Goal: Transaction & Acquisition: Purchase product/service

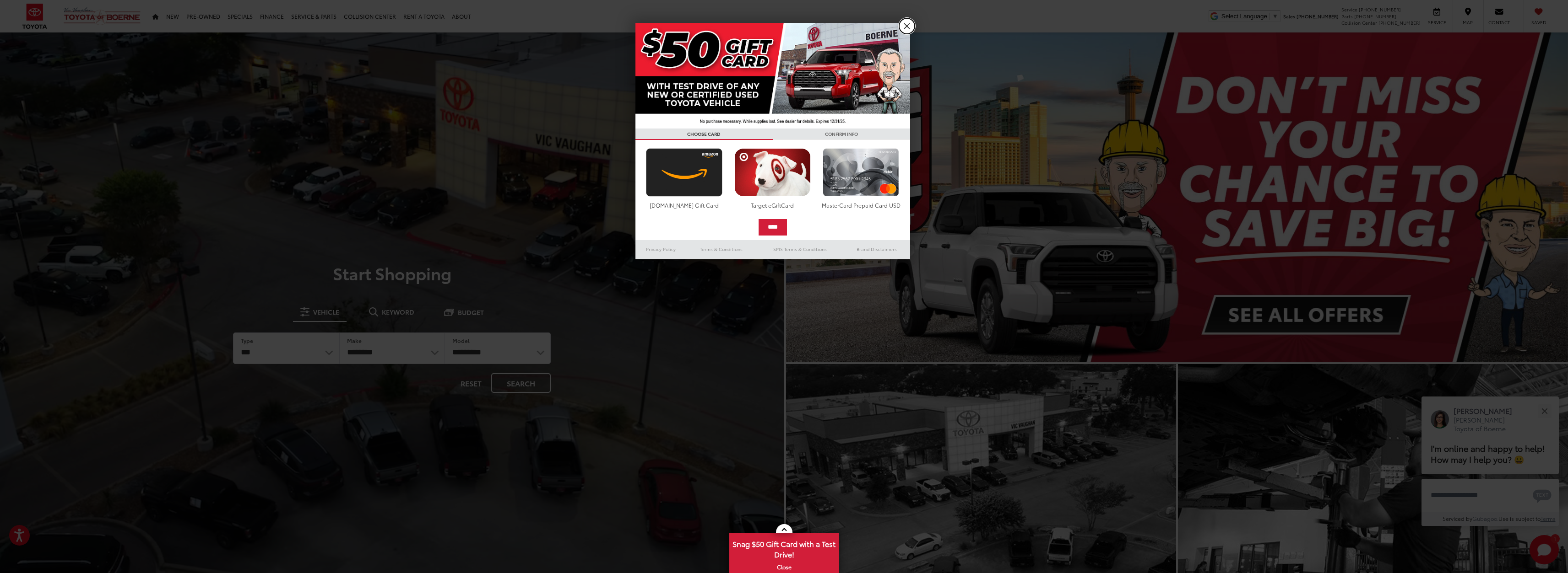
click at [907, 24] on link "X" at bounding box center [907, 26] width 15 height 15
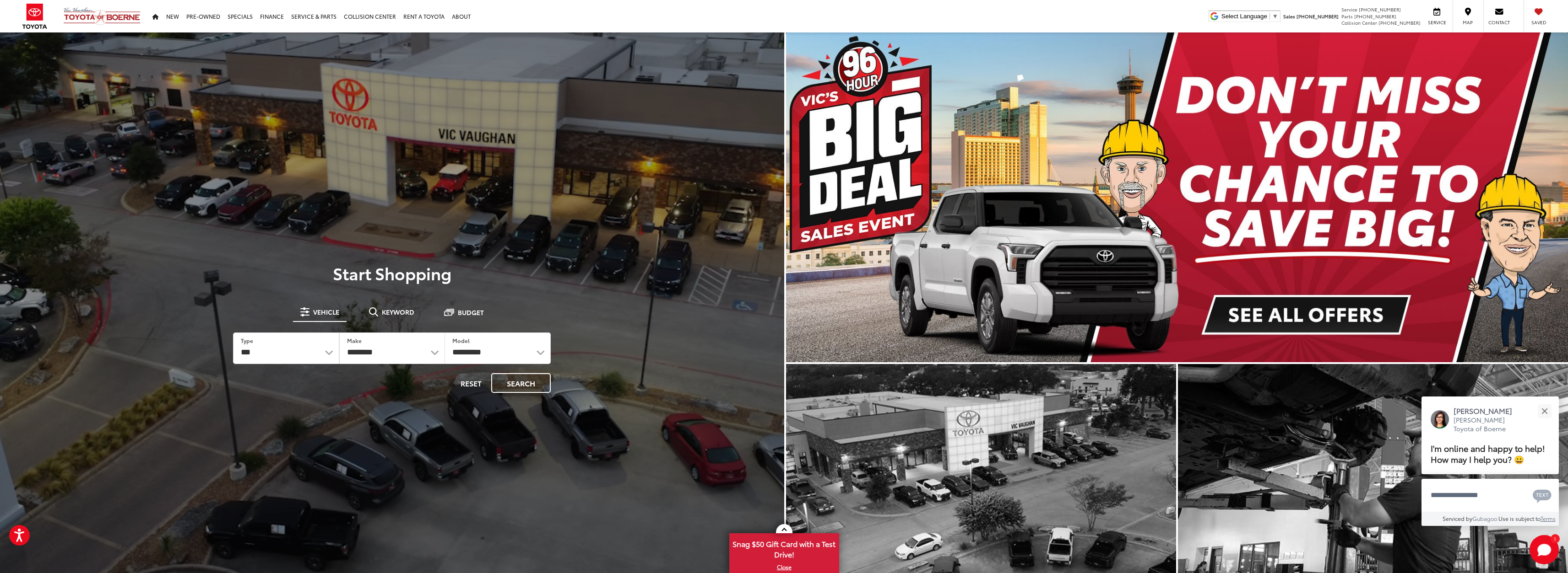
click at [1313, 307] on img "carousel slide number 1 of 1" at bounding box center [1177, 197] width 782 height 330
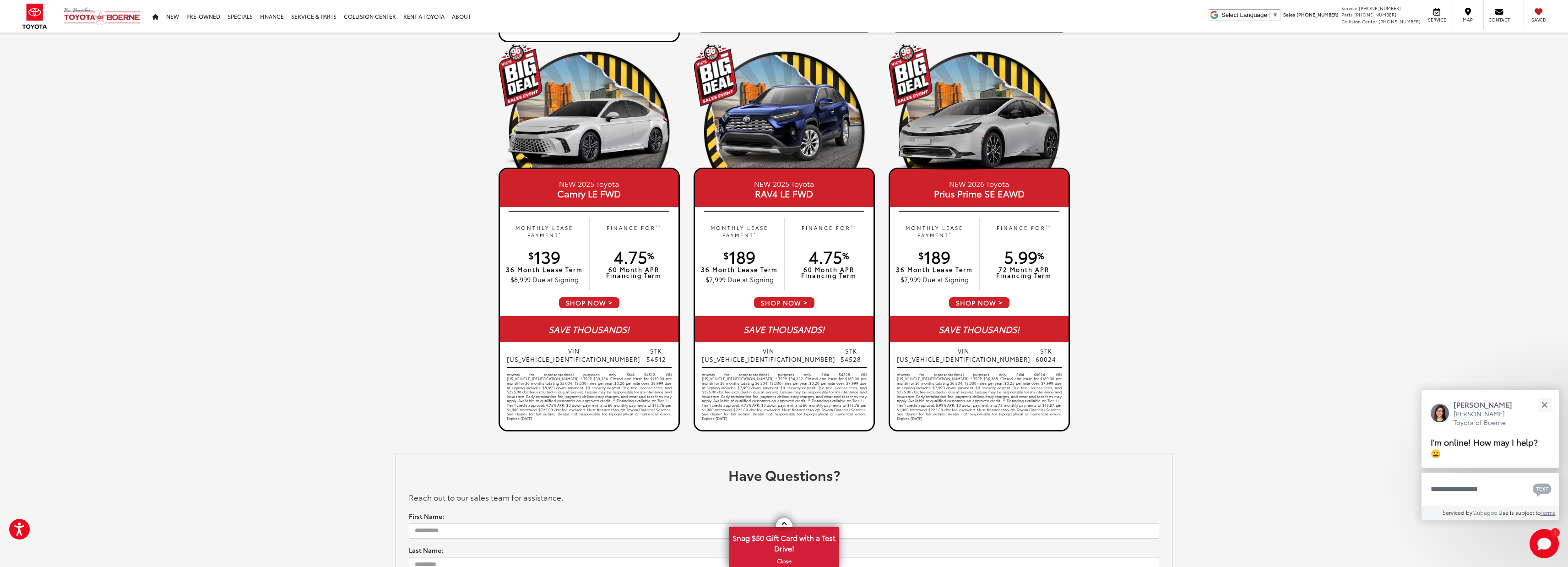
scroll to position [386, 0]
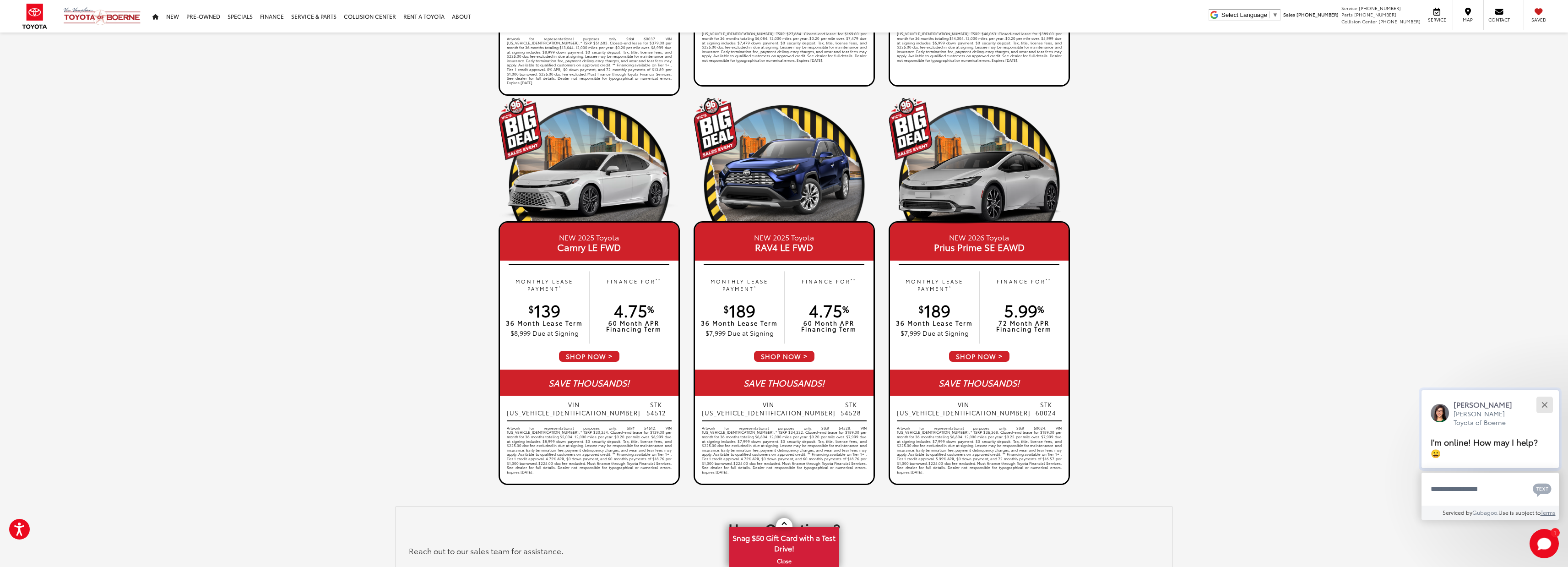
click at [1548, 406] on button "Close" at bounding box center [1544, 404] width 20 height 20
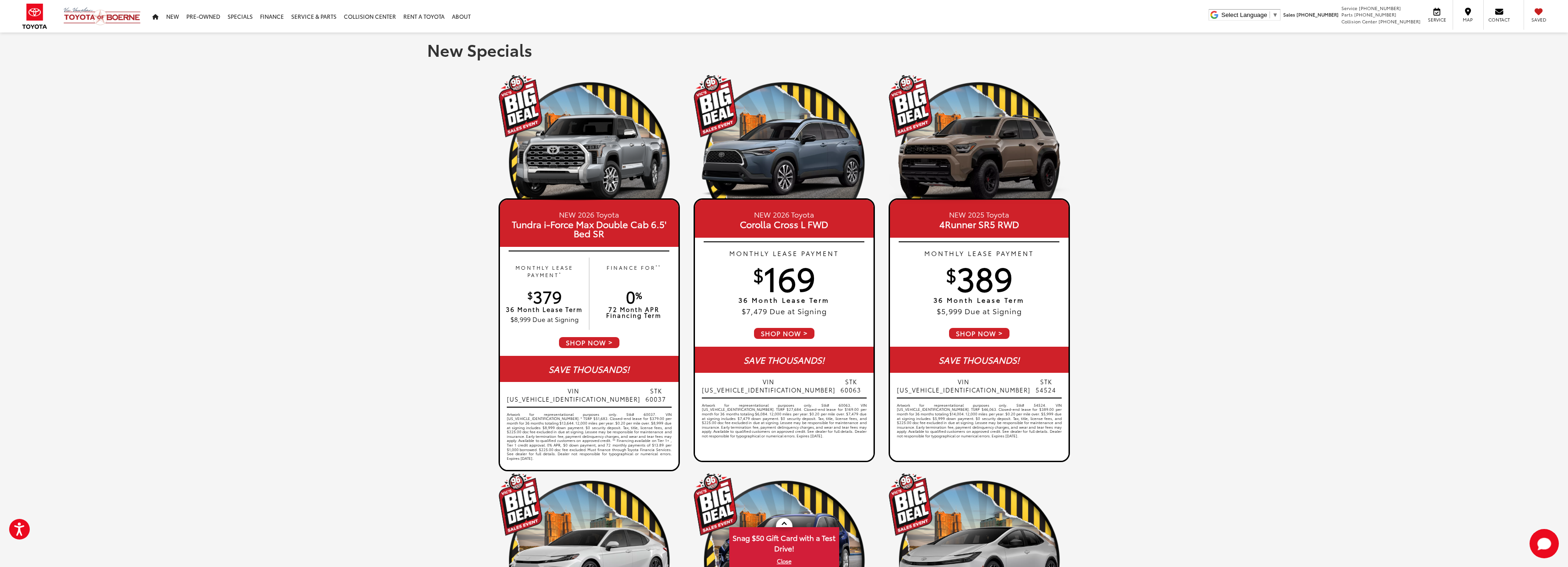
scroll to position [0, 0]
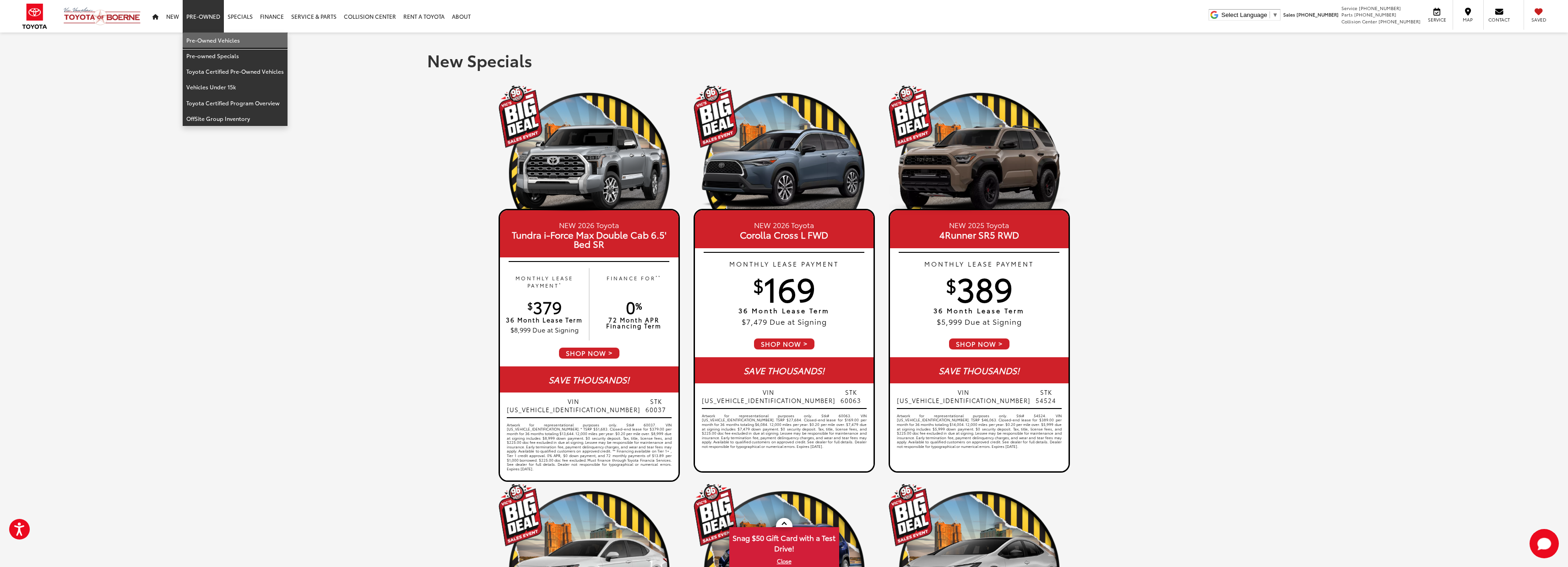
click at [193, 37] on link "Pre-Owned Vehicles" at bounding box center [235, 40] width 105 height 15
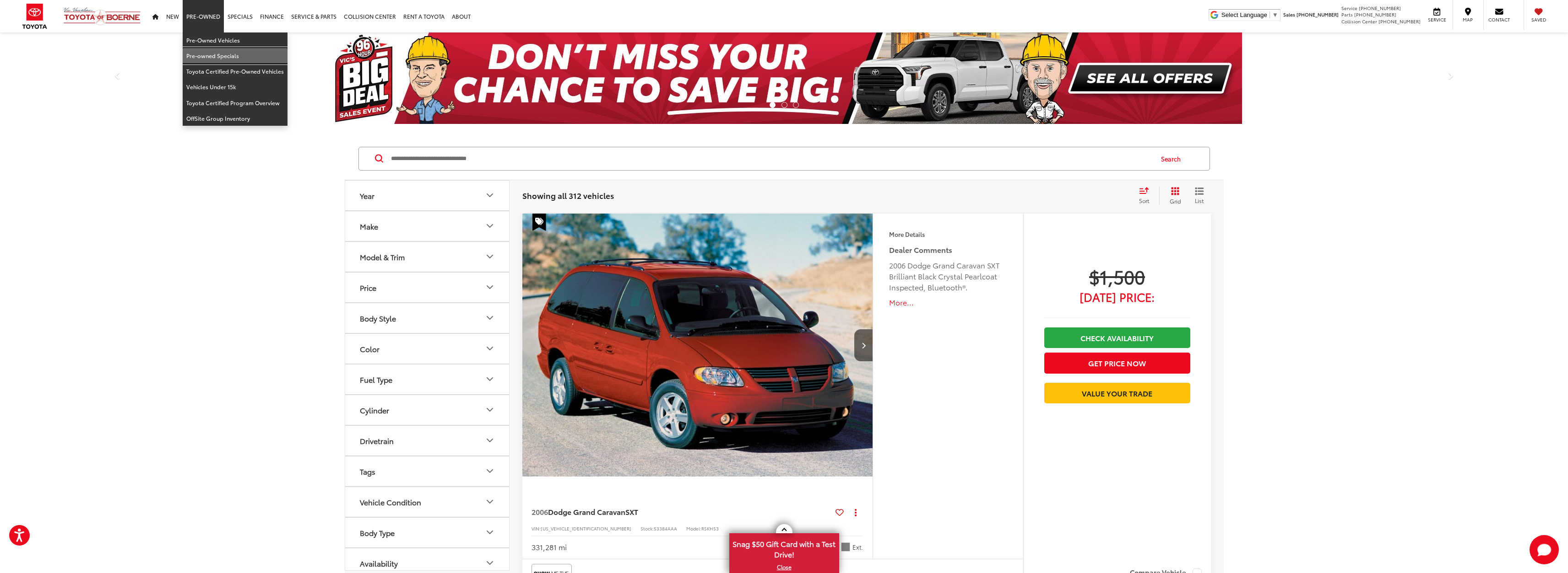
click at [216, 57] on link "Pre-owned Specials" at bounding box center [235, 56] width 105 height 15
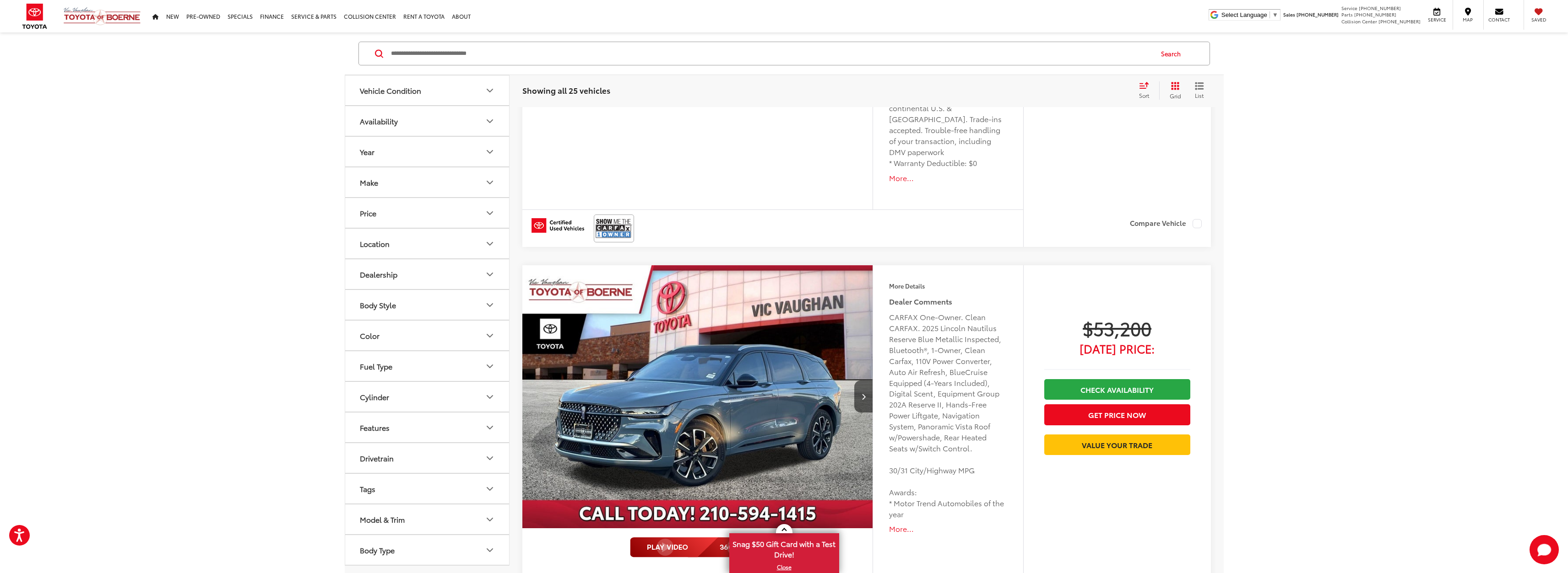
scroll to position [534, 0]
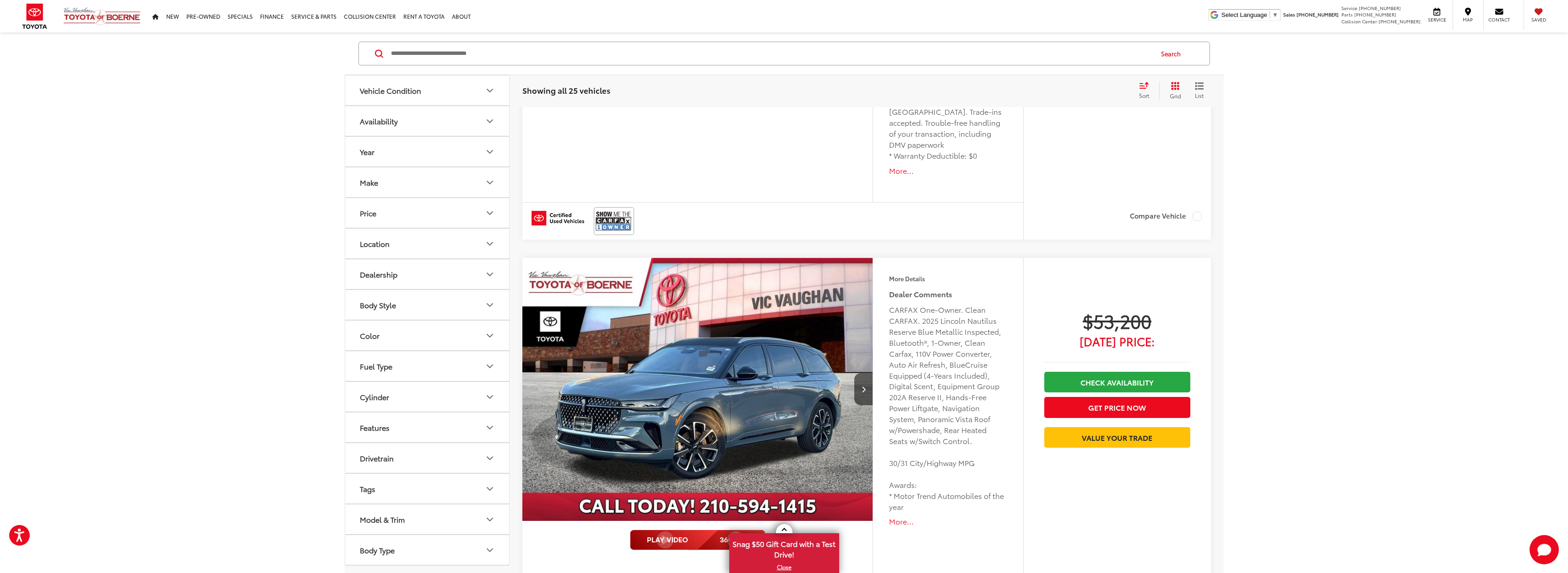
click at [488, 206] on button "Price" at bounding box center [428, 213] width 165 height 30
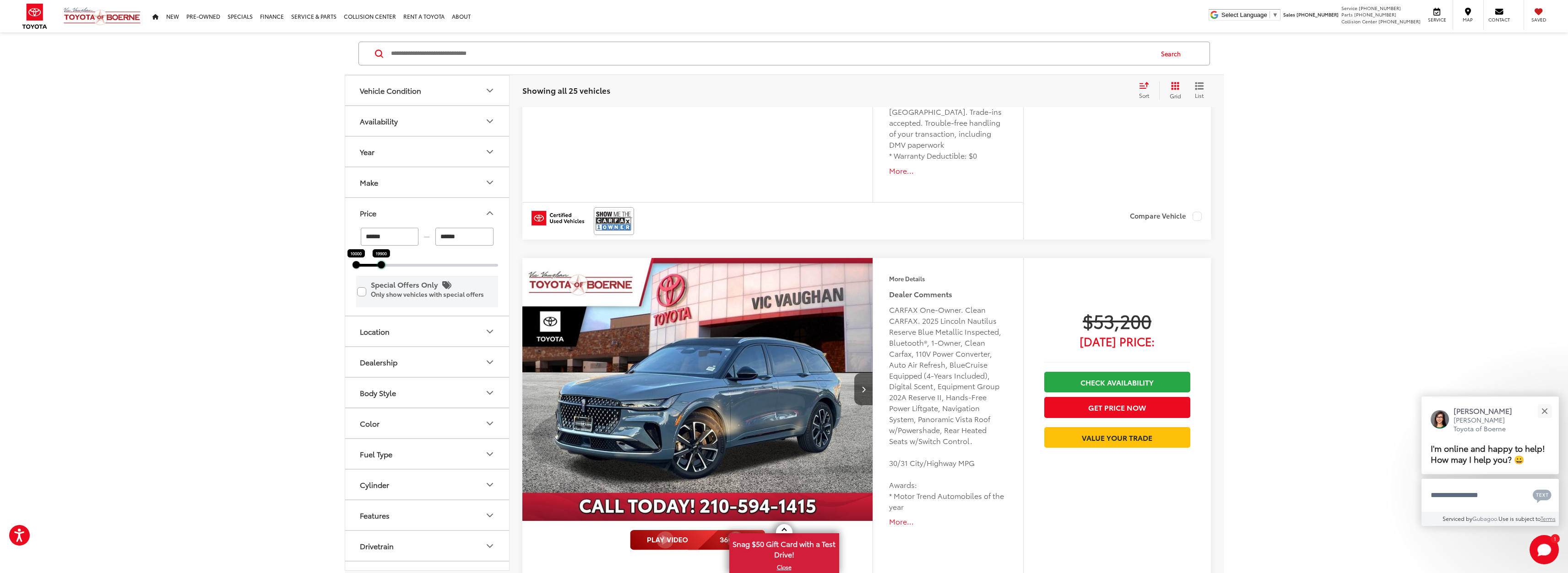
drag, startPoint x: 490, startPoint y: 269, endPoint x: 381, endPoint y: 291, distance: 111.2
click at [381, 291] on div "****** — ****** 10000 19900 Special Offers Only Only show vehicles with special…" at bounding box center [427, 272] width 164 height 88
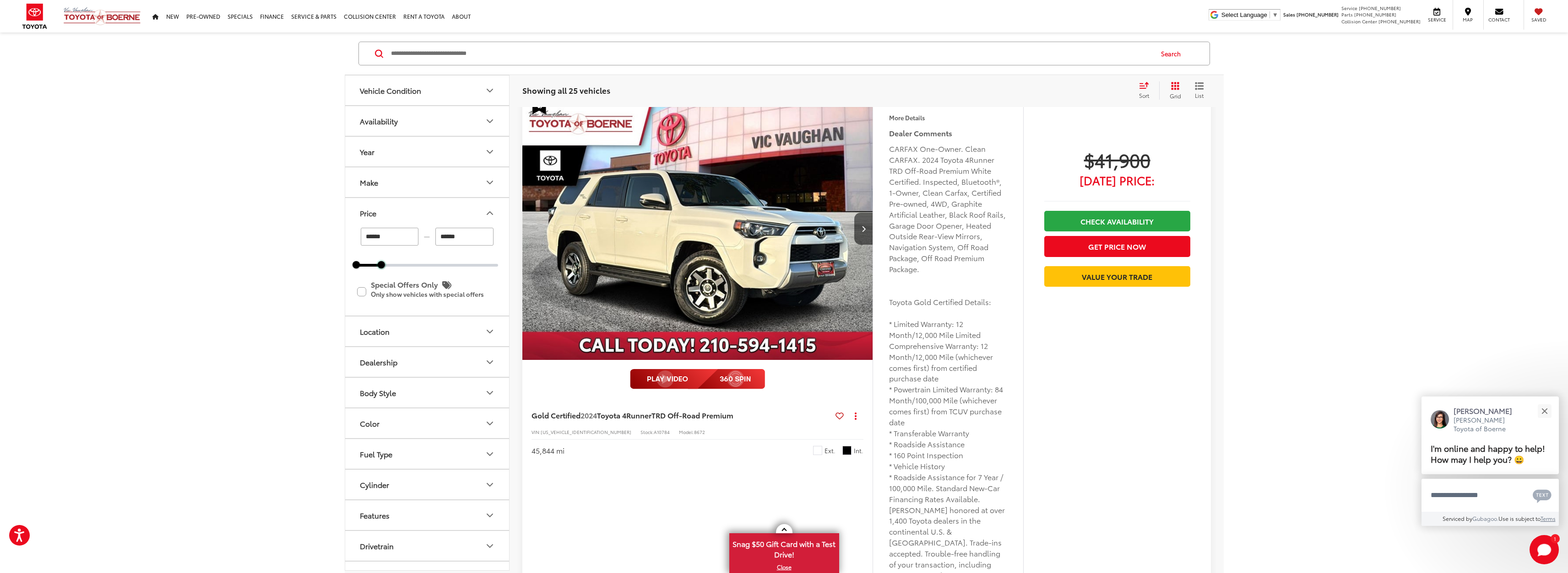
scroll to position [92, 0]
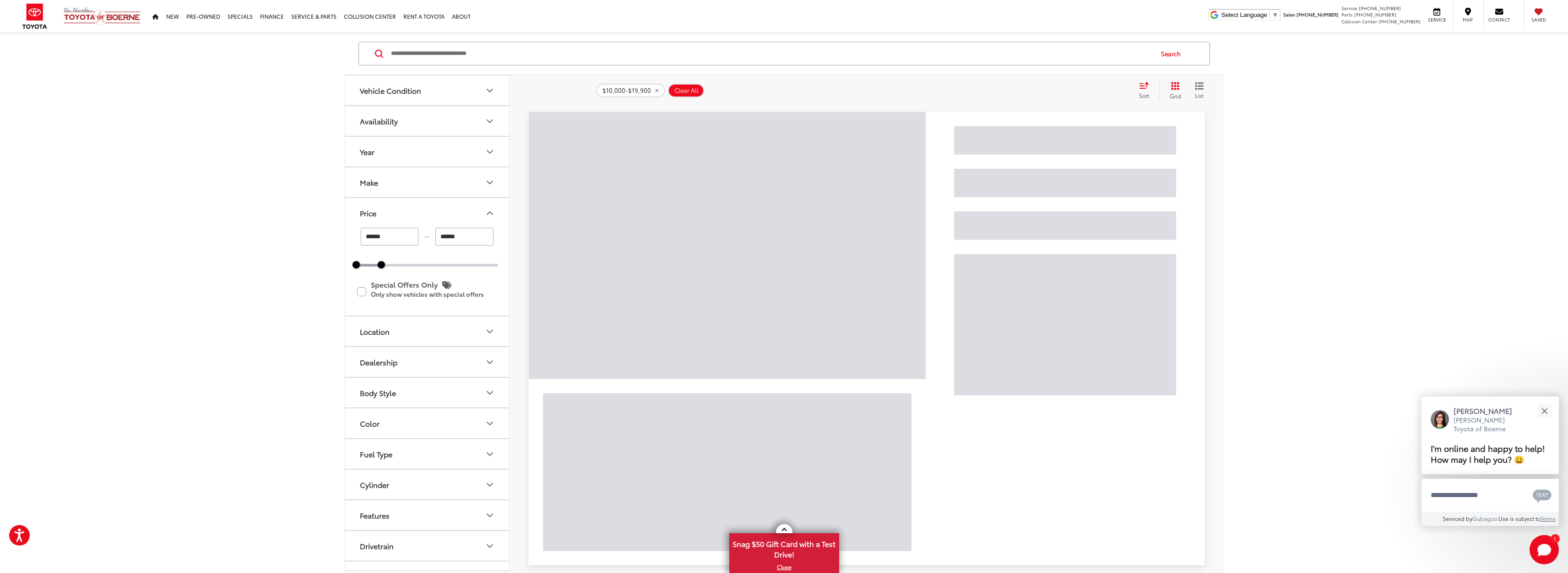
click at [466, 238] on input "******" at bounding box center [464, 236] width 58 height 18
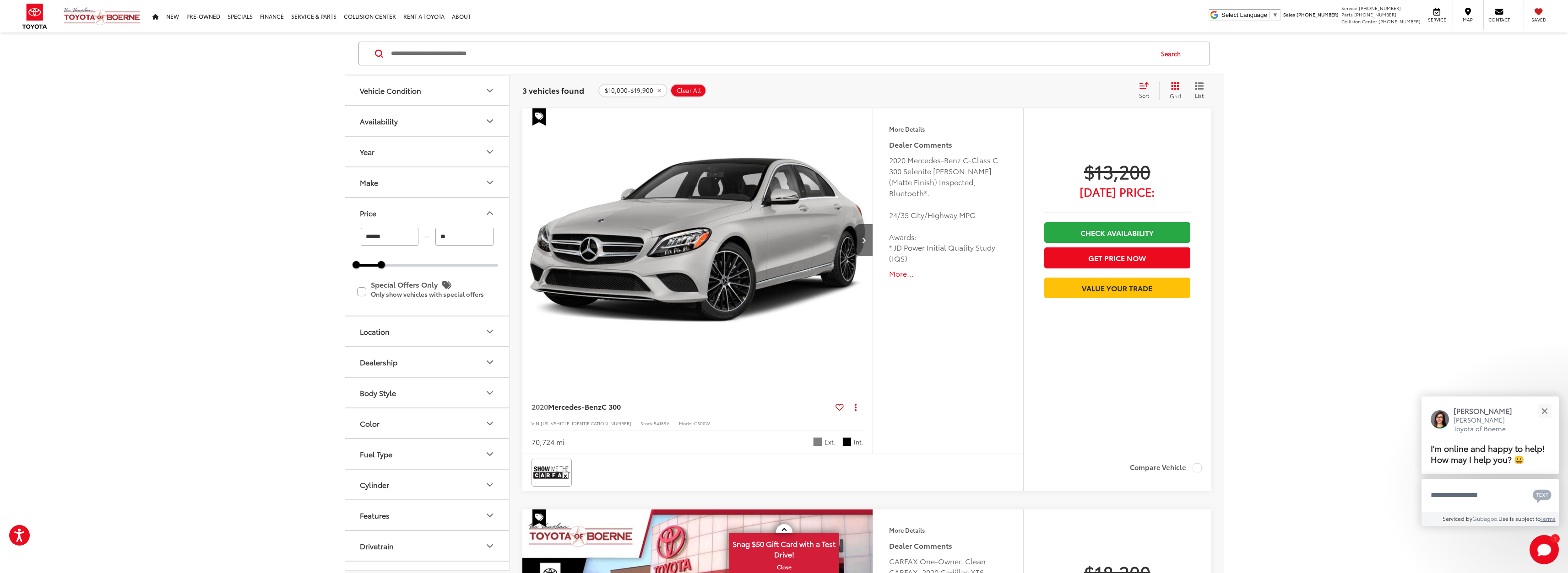
type input "*"
type input "******"
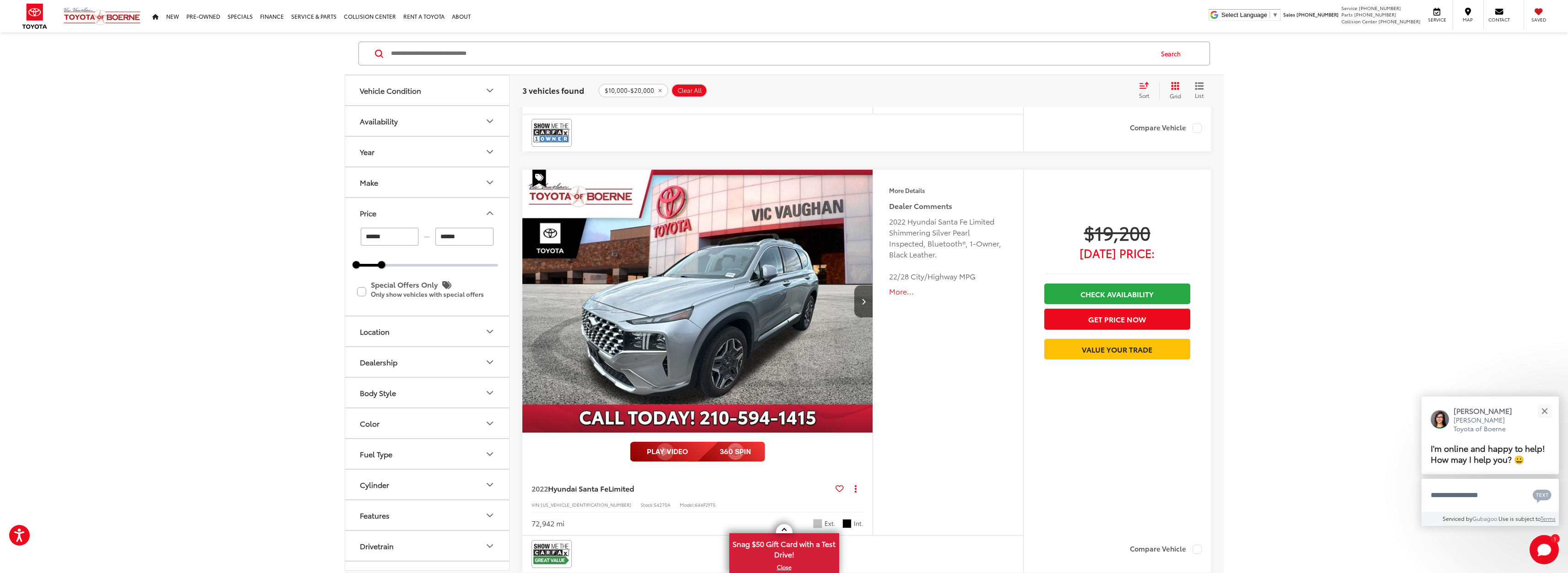
scroll to position [854, 0]
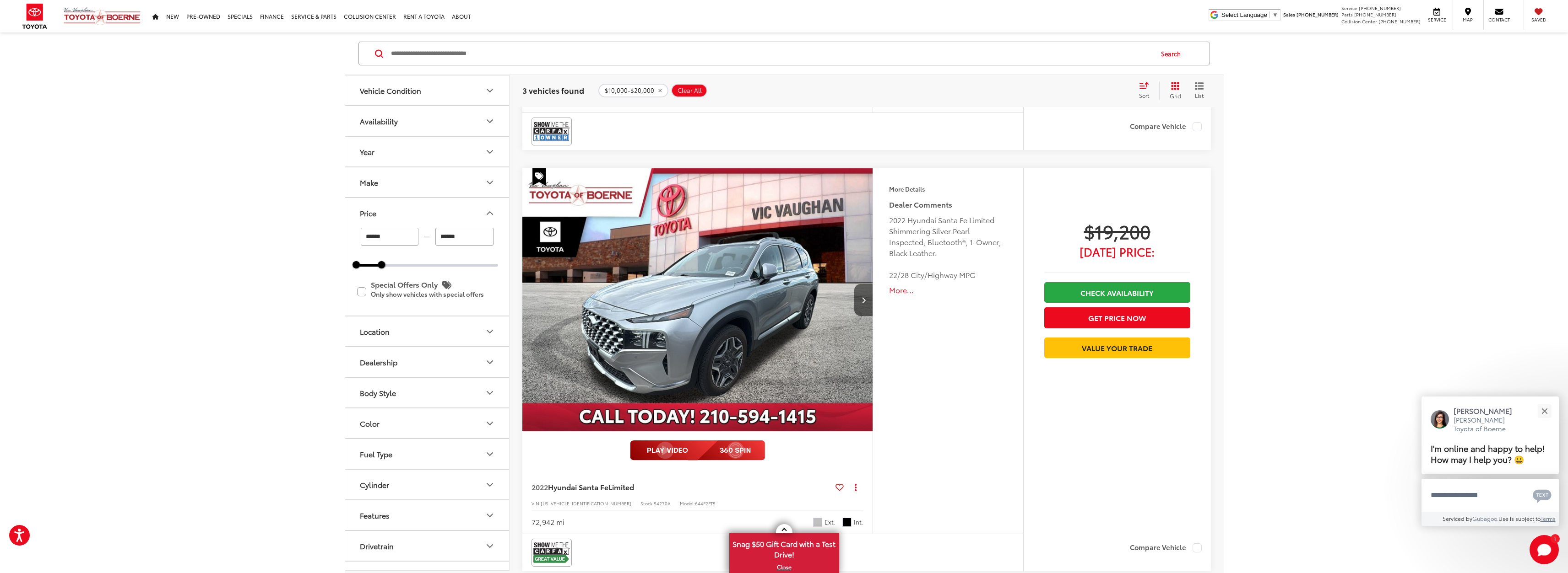
click at [904, 285] on button "More..." at bounding box center [948, 290] width 117 height 10
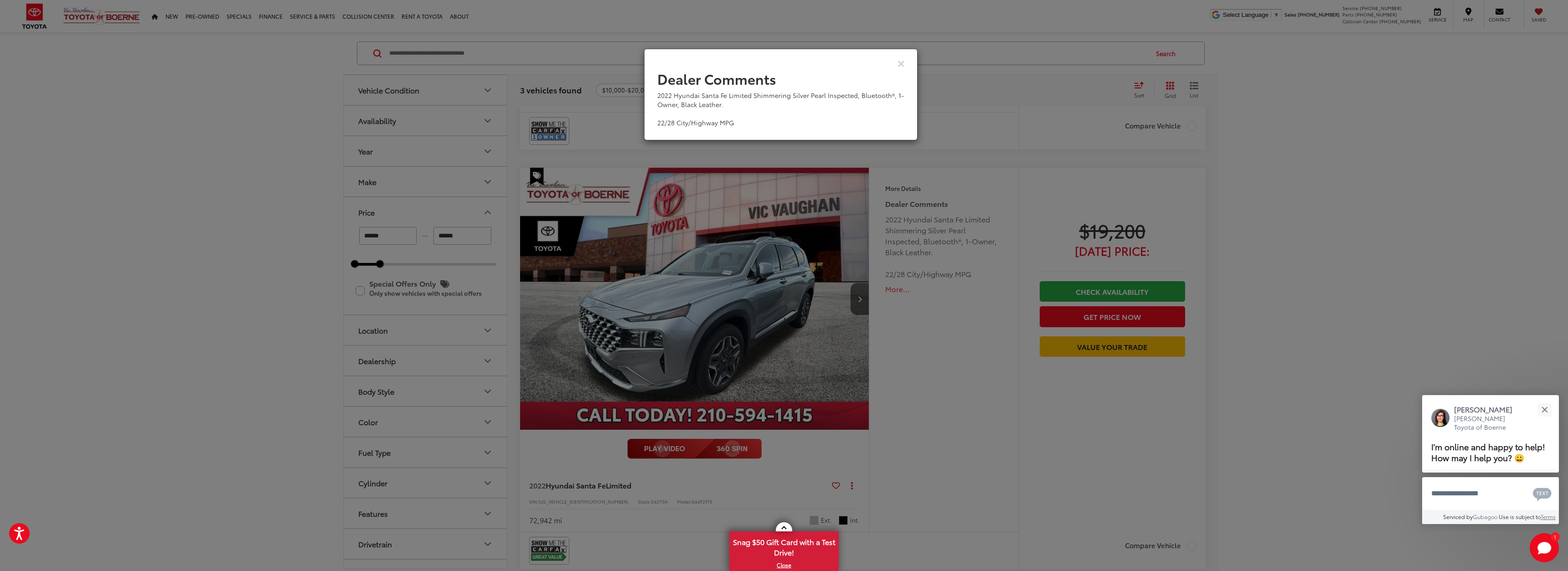
click at [908, 61] on div "View Comments" at bounding box center [780, 63] width 273 height 35
click at [898, 65] on icon "Close" at bounding box center [901, 63] width 7 height 10
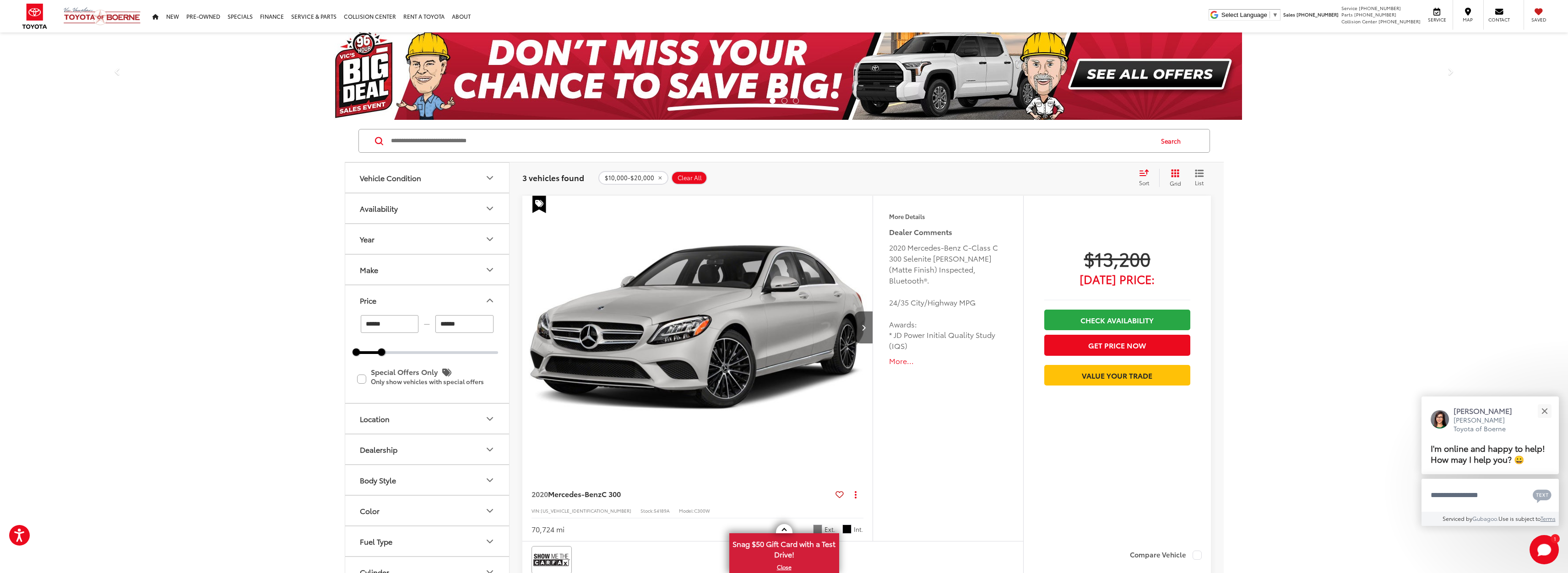
scroll to position [0, 0]
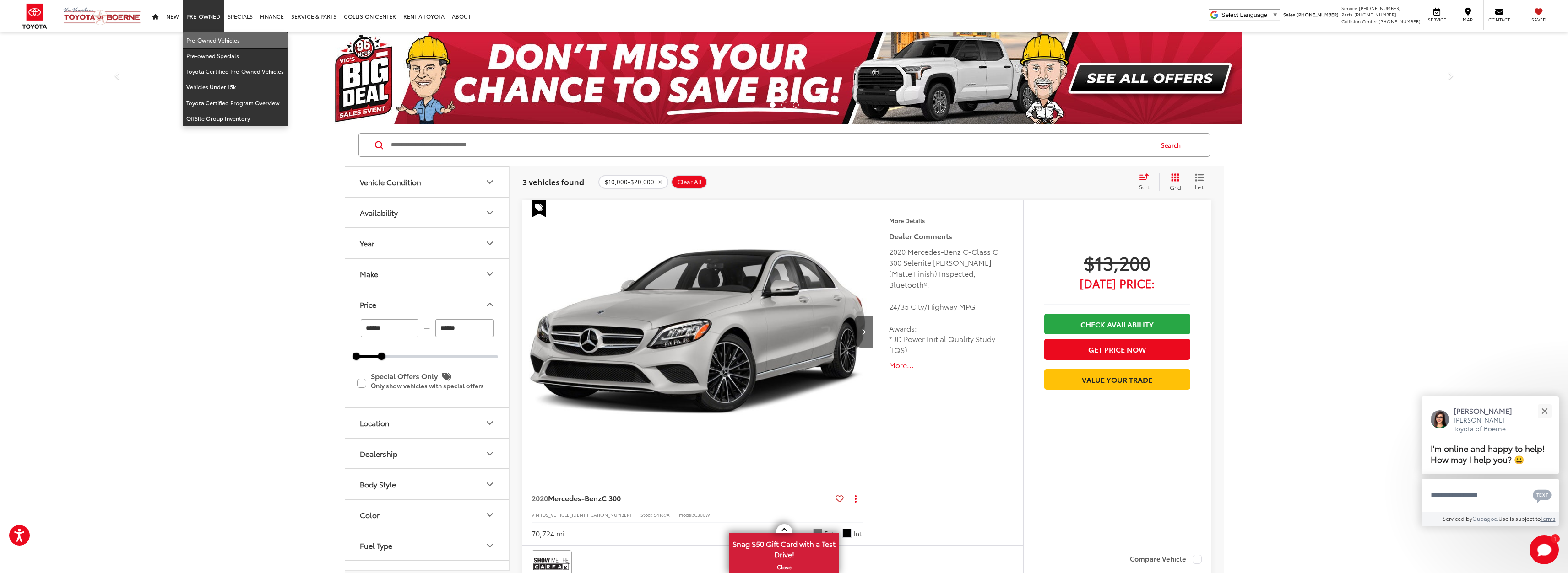
click at [192, 39] on link "Pre-Owned Vehicles" at bounding box center [235, 40] width 105 height 15
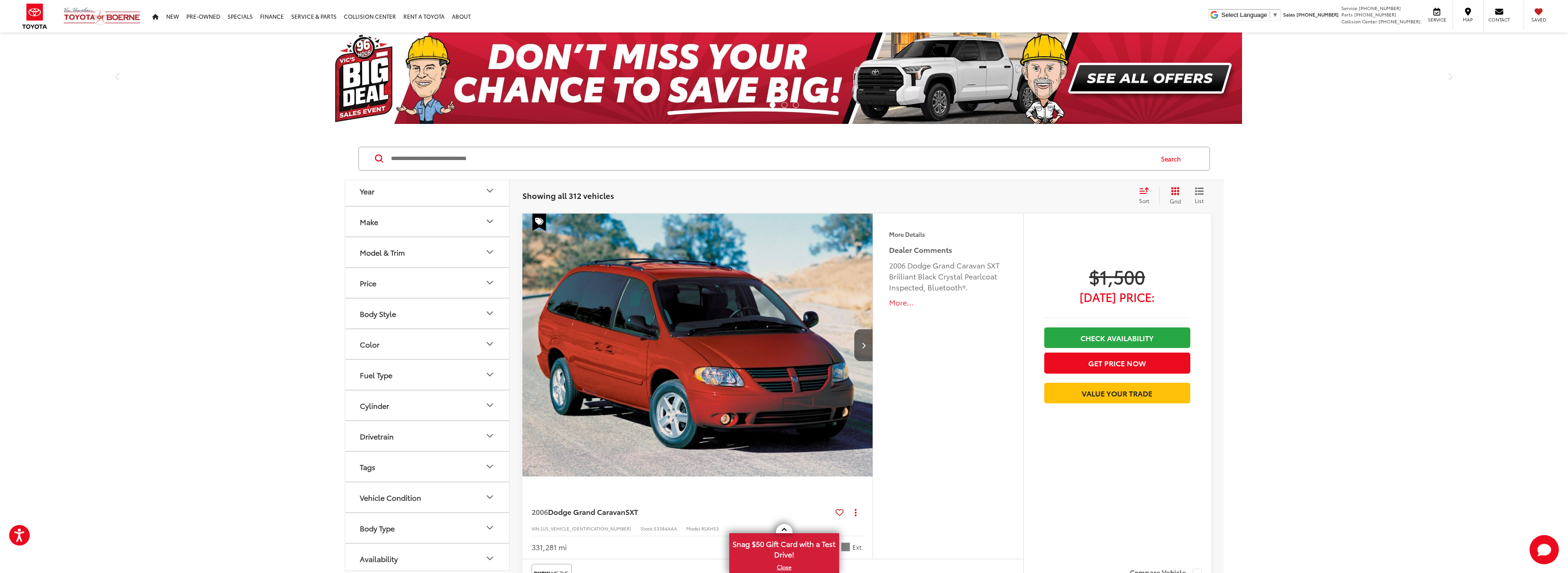
scroll to position [8, 0]
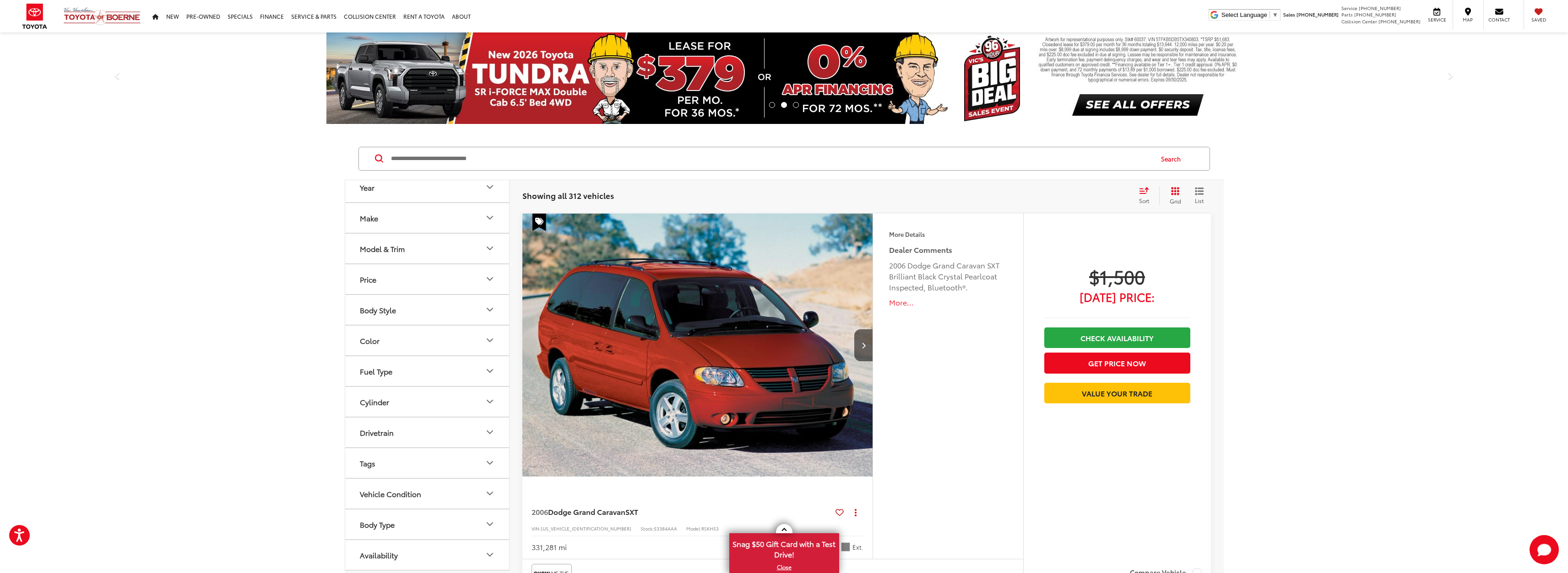
click at [487, 283] on icon "Price" at bounding box center [490, 279] width 11 height 11
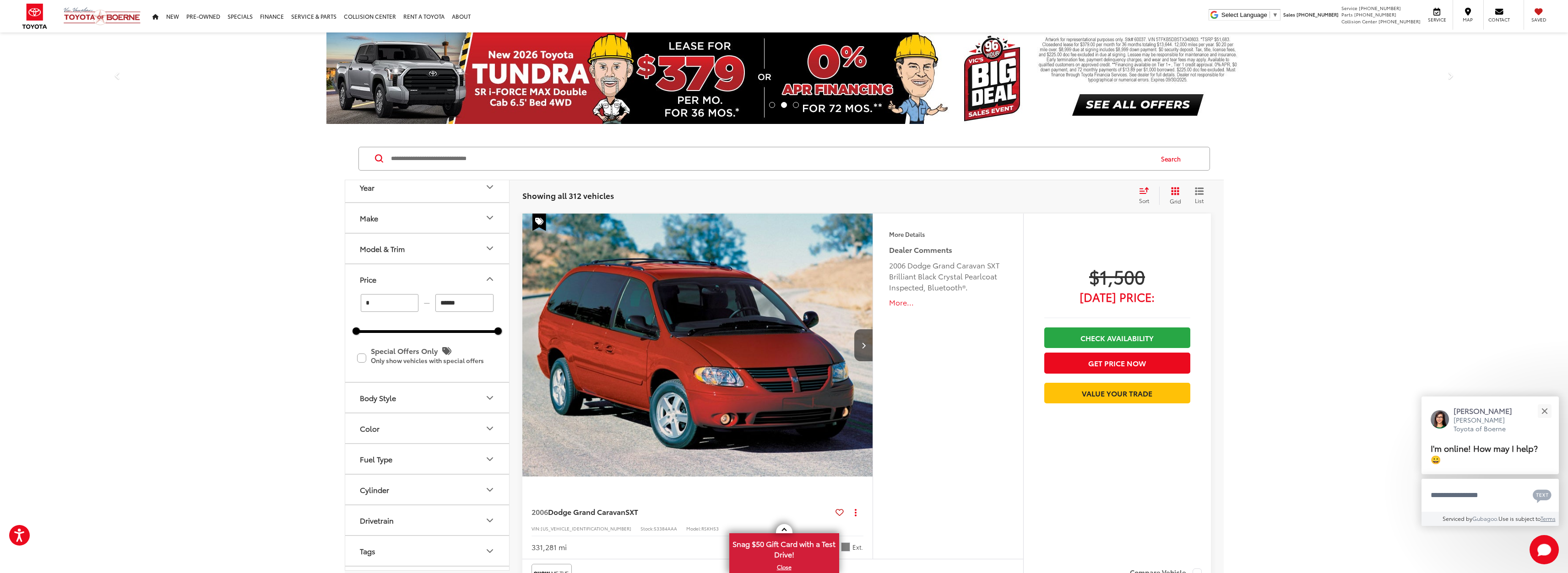
click at [468, 294] on input "******" at bounding box center [464, 303] width 58 height 18
type input "*"
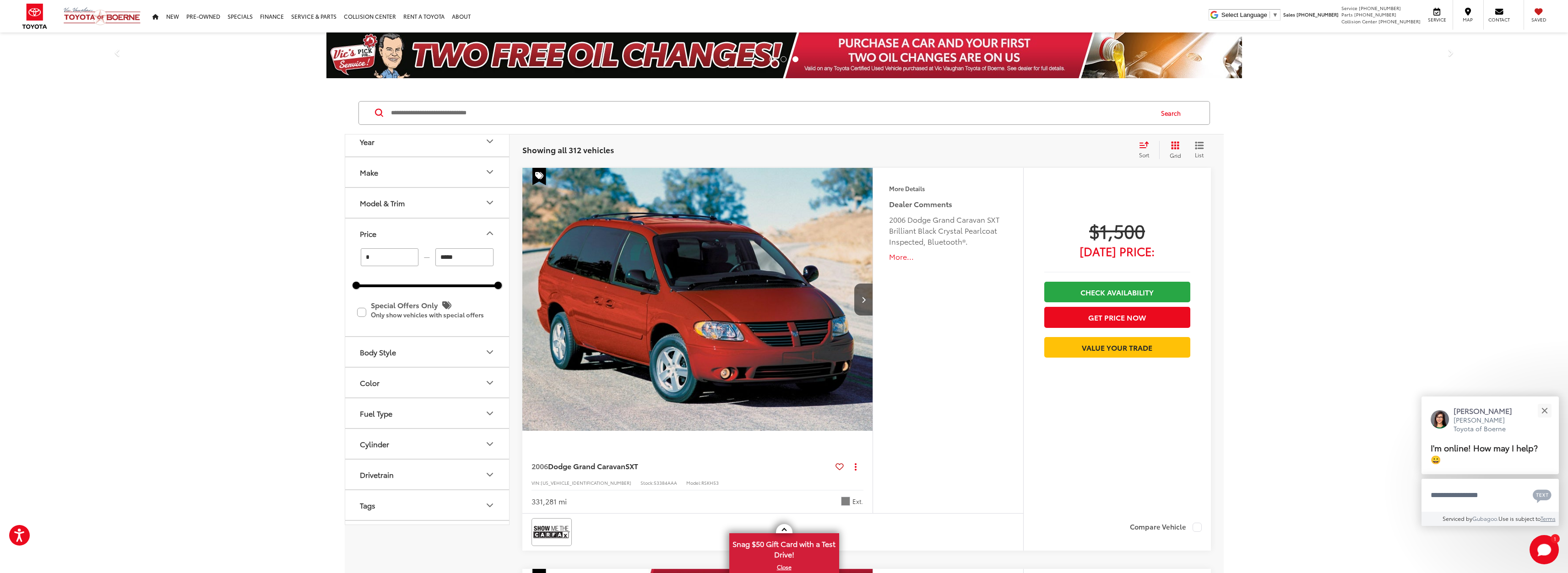
type input "******"
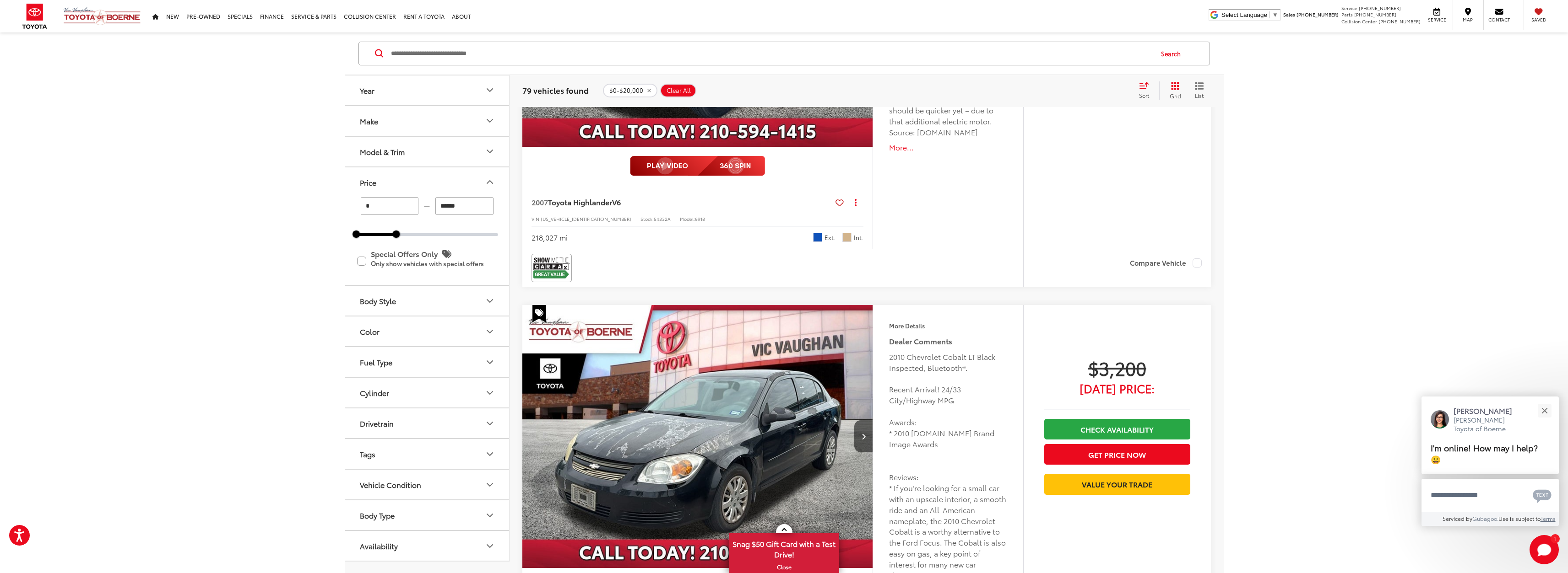
scroll to position [3049, 0]
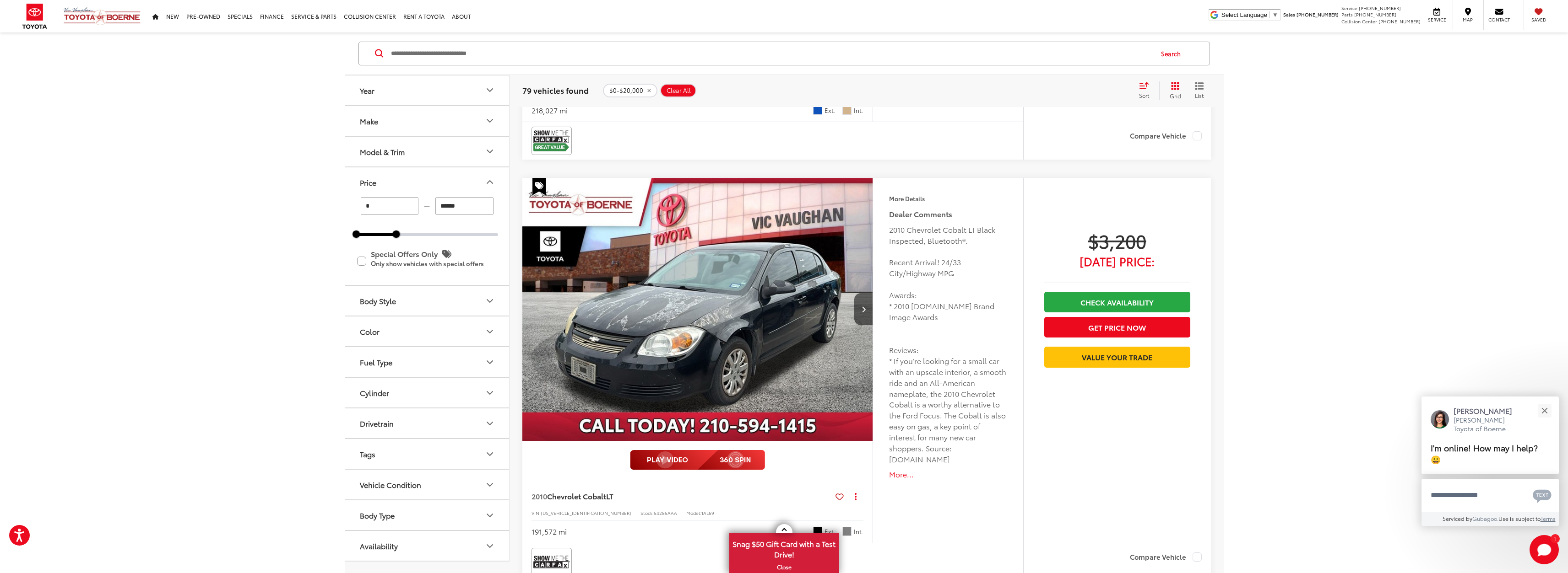
click at [493, 112] on button "Make" at bounding box center [428, 121] width 165 height 30
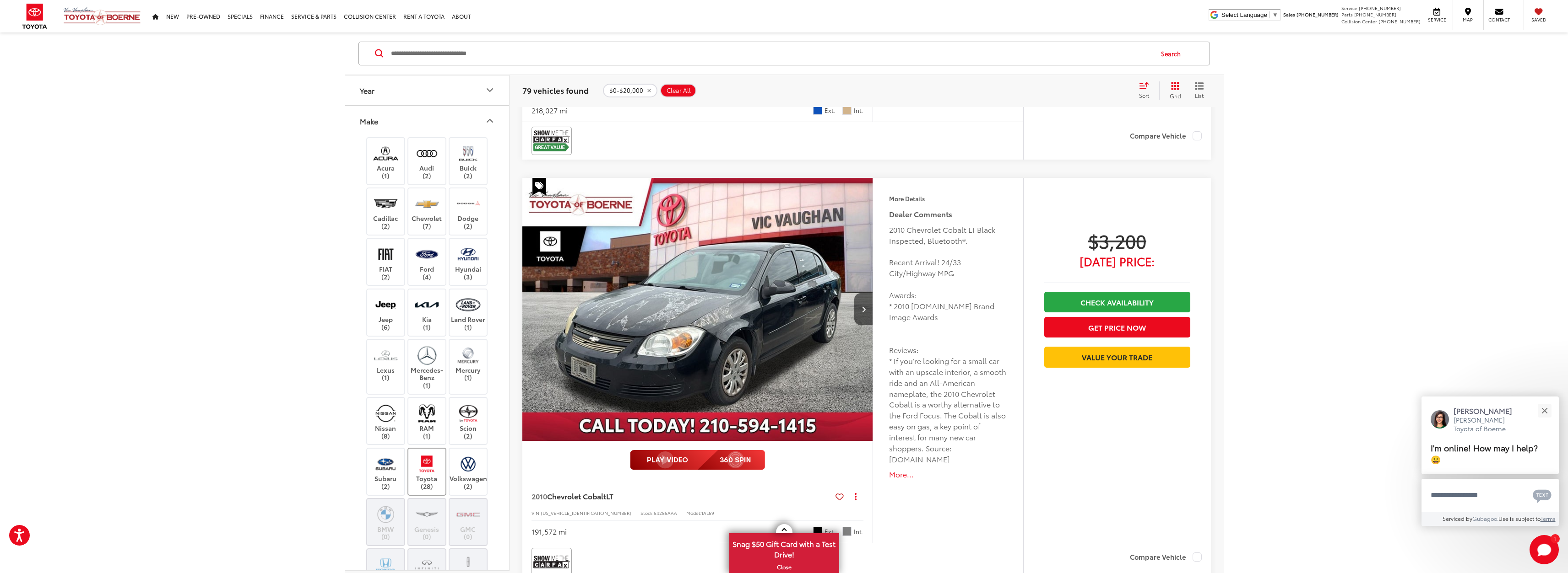
click at [440, 480] on label "Toyota (28)" at bounding box center [427, 472] width 37 height 37
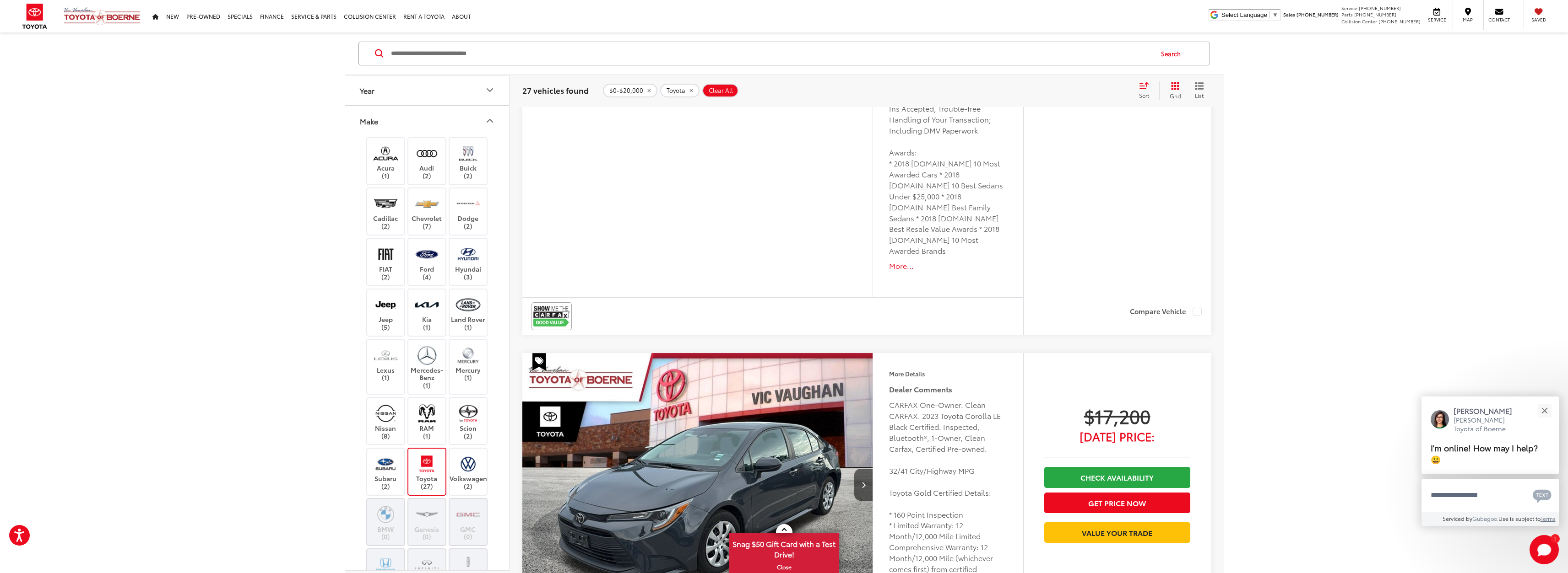
scroll to position [4985, 0]
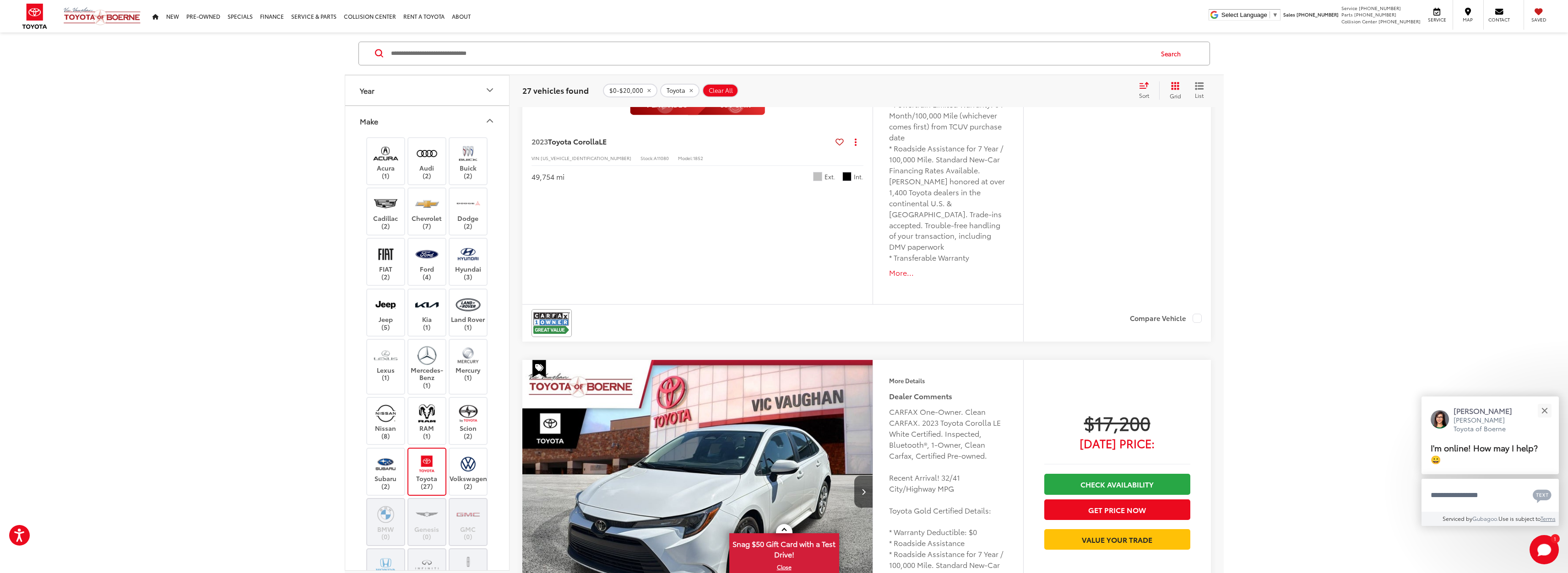
scroll to position [411, 0]
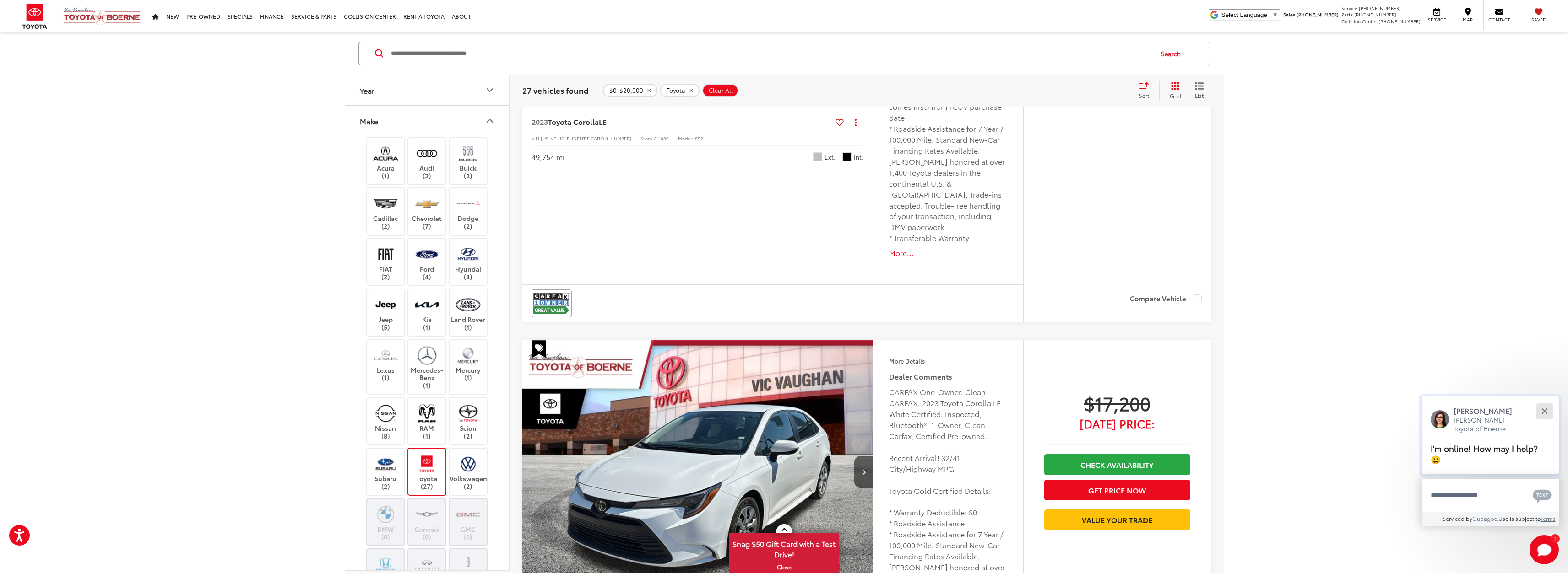
click at [1540, 409] on button "Close" at bounding box center [1544, 411] width 20 height 20
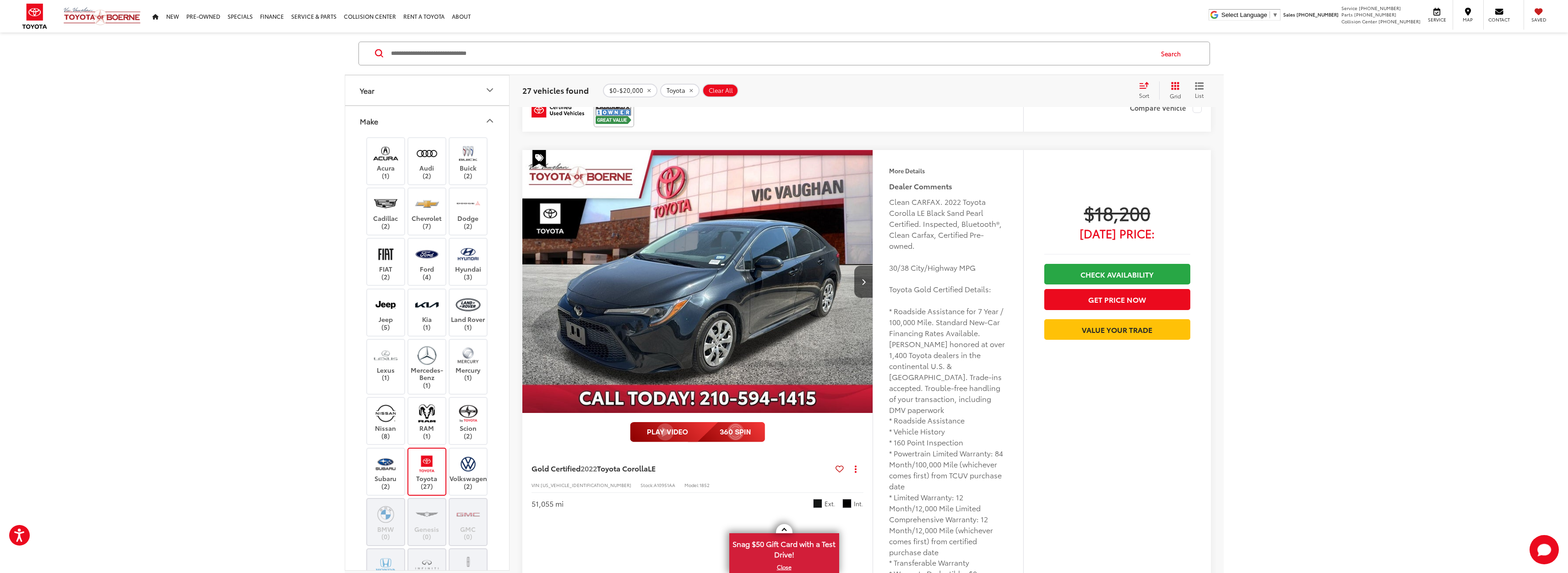
scroll to position [2164, 0]
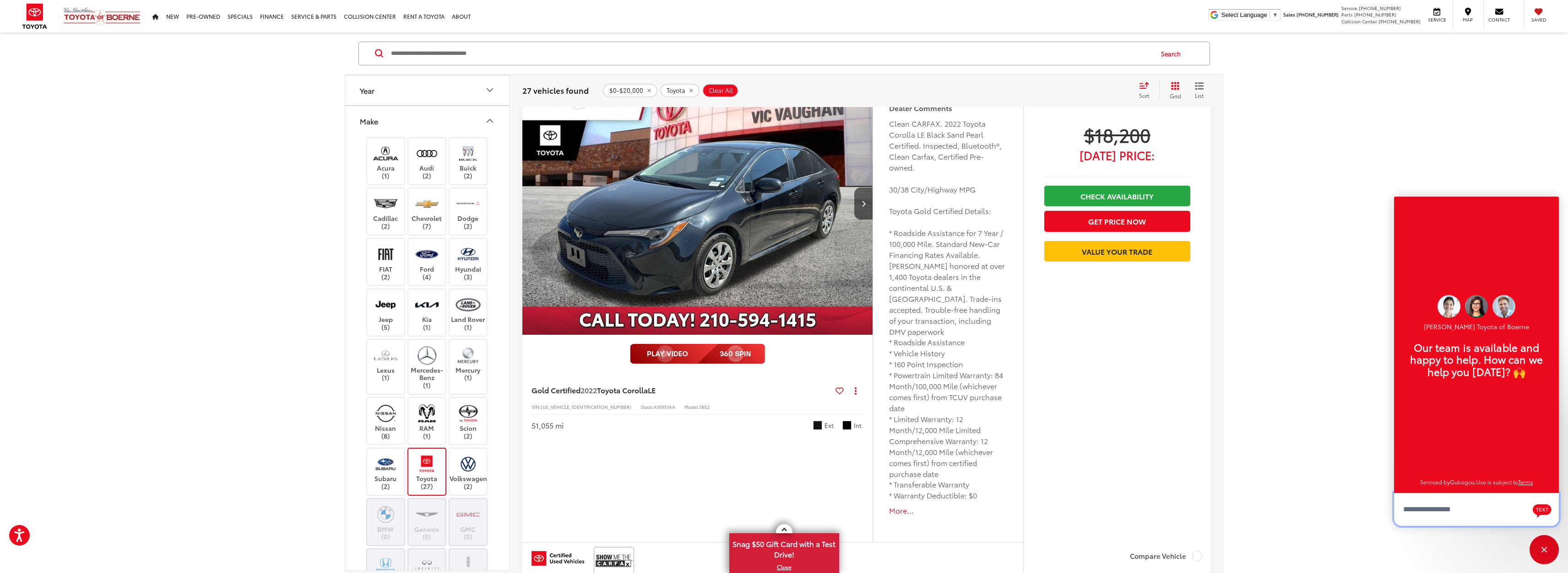
scroll to position [11, 0]
click at [1541, 546] on div "Close" at bounding box center [1544, 550] width 29 height 29
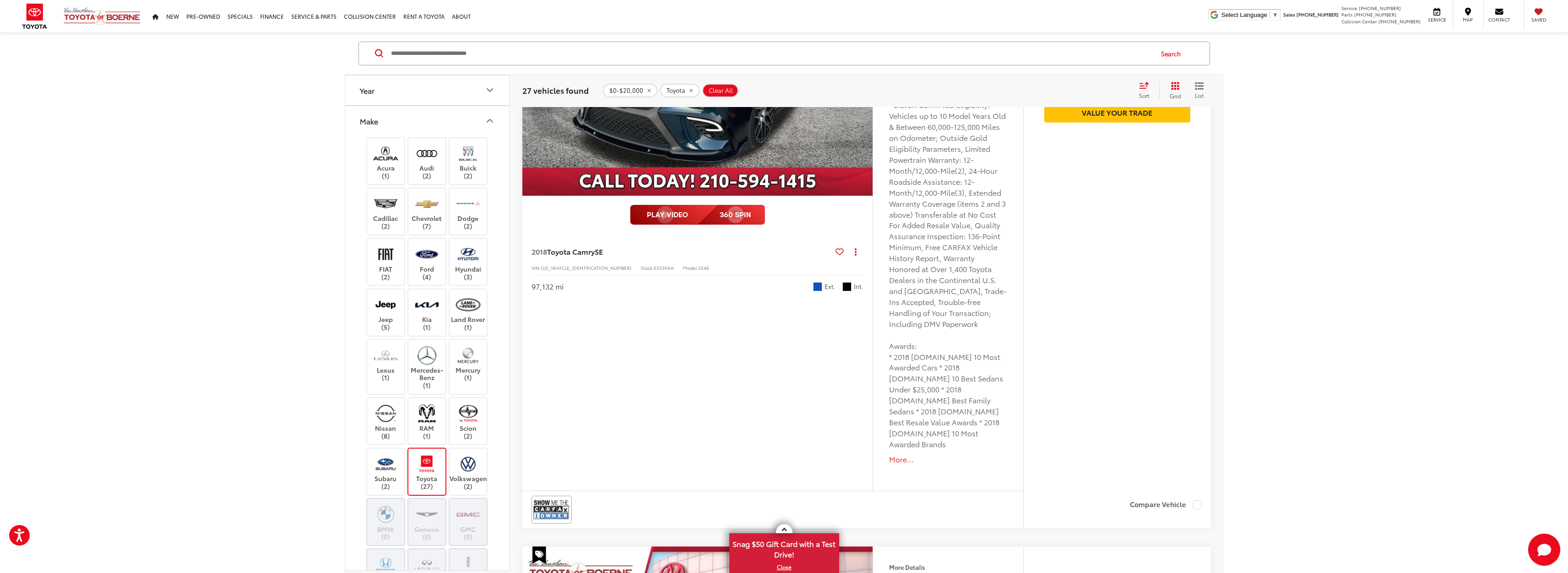
scroll to position [4451, 0]
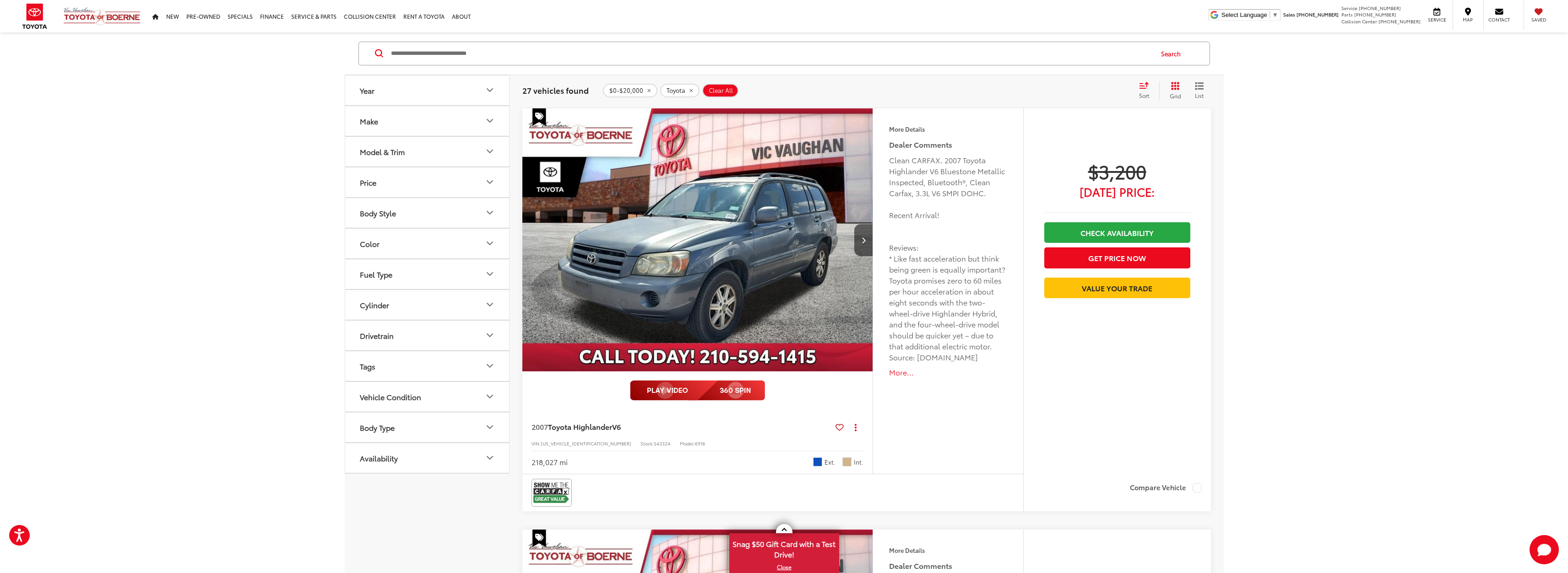
scroll to position [59, 0]
click at [490, 150] on icon "Model & Trim" at bounding box center [490, 152] width 11 height 11
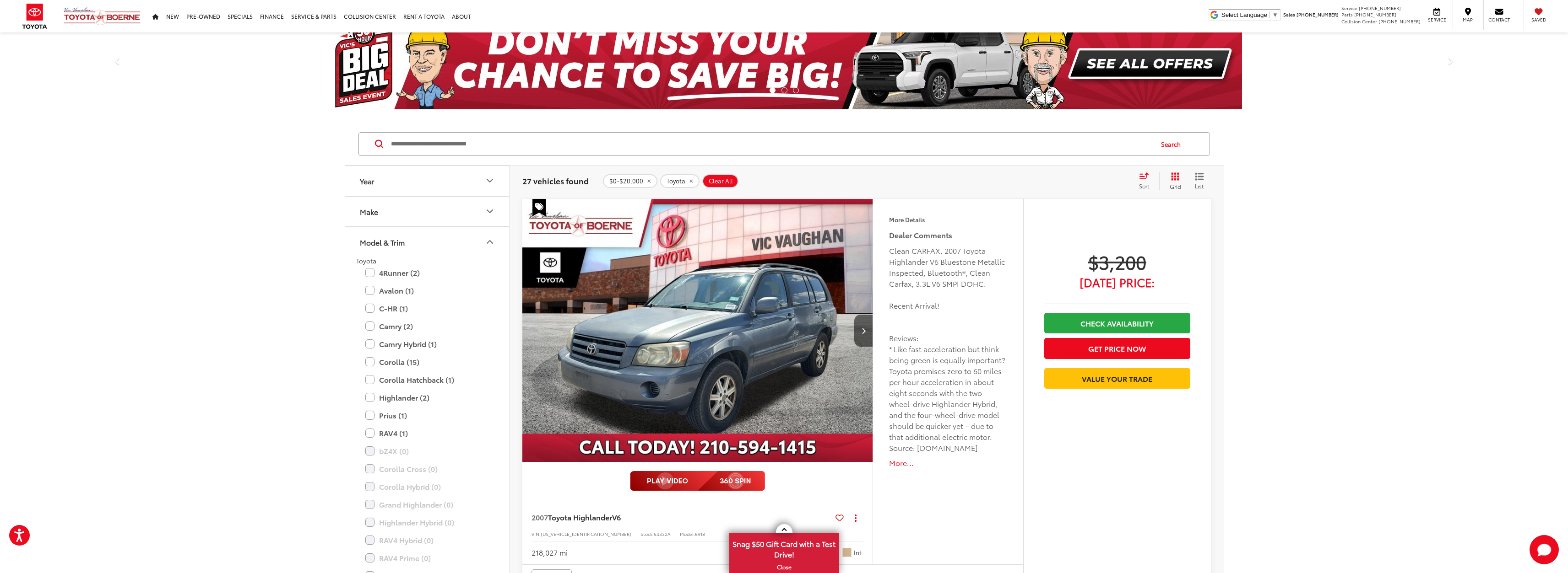
scroll to position [0, 0]
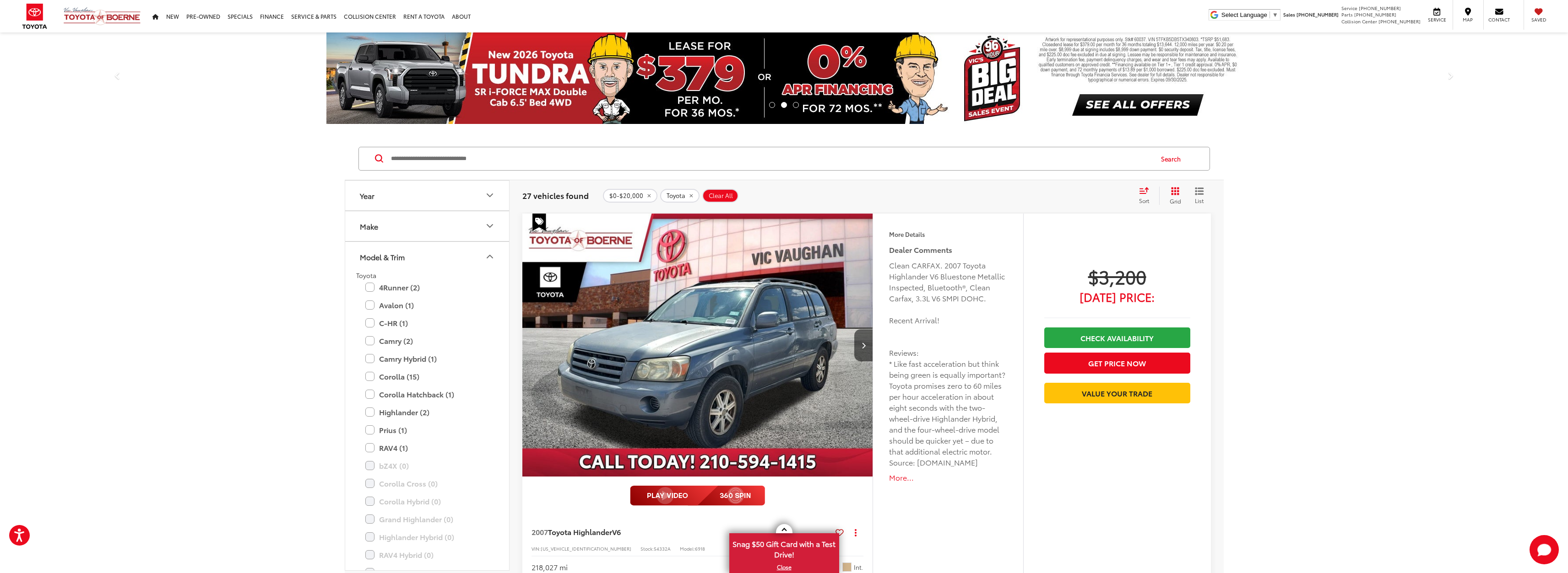
click at [647, 196] on icon "remove 0-20000" at bounding box center [649, 195] width 3 height 3
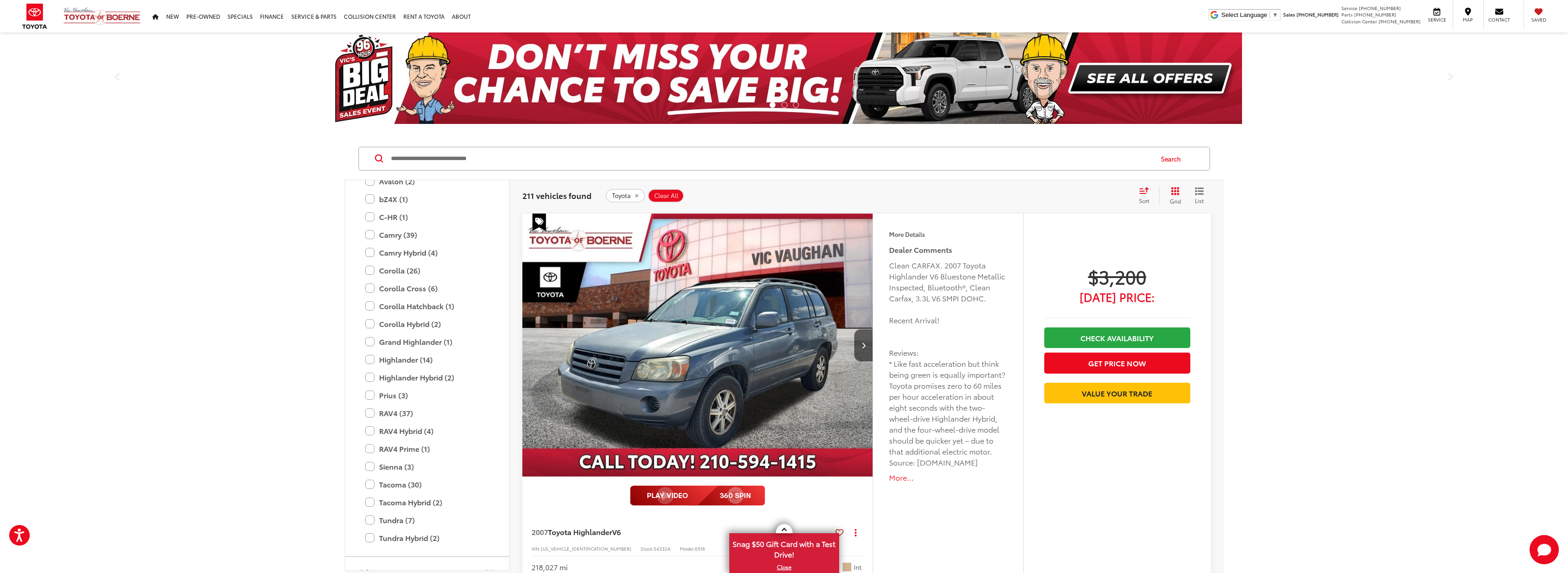
scroll to position [76, 0]
click at [370, 283] on label "Camry (39)" at bounding box center [427, 282] width 123 height 16
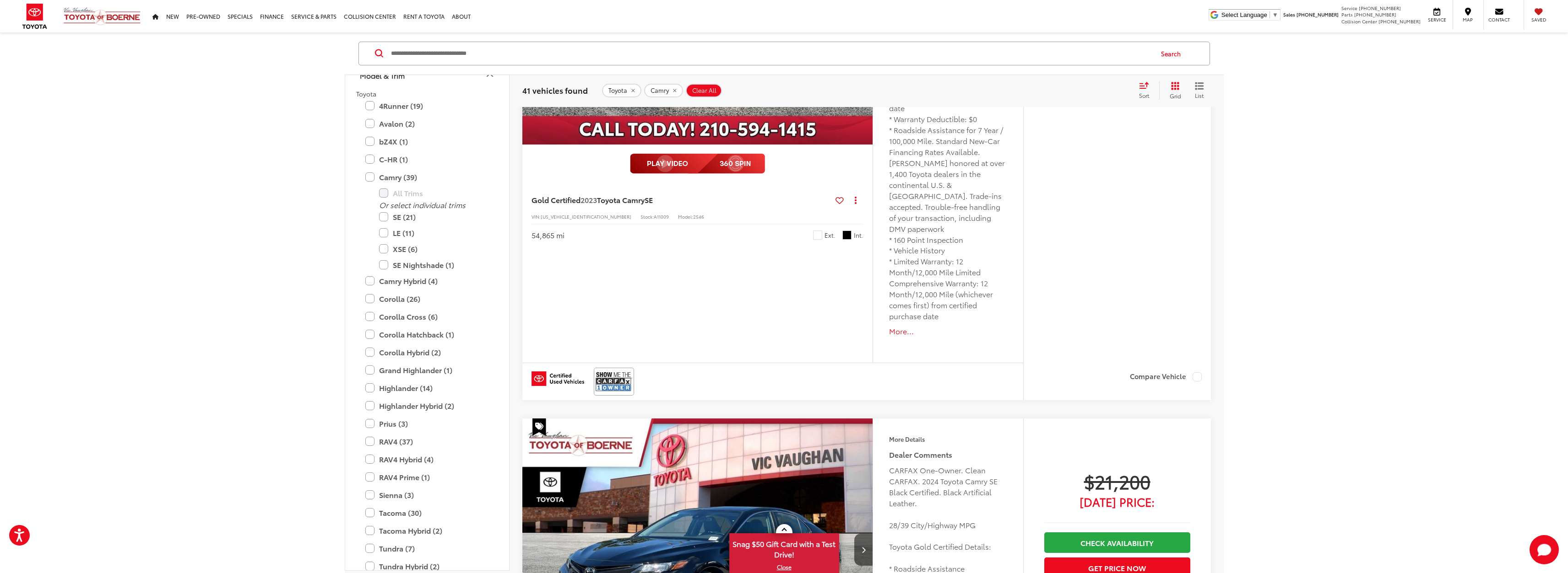
scroll to position [1753, 0]
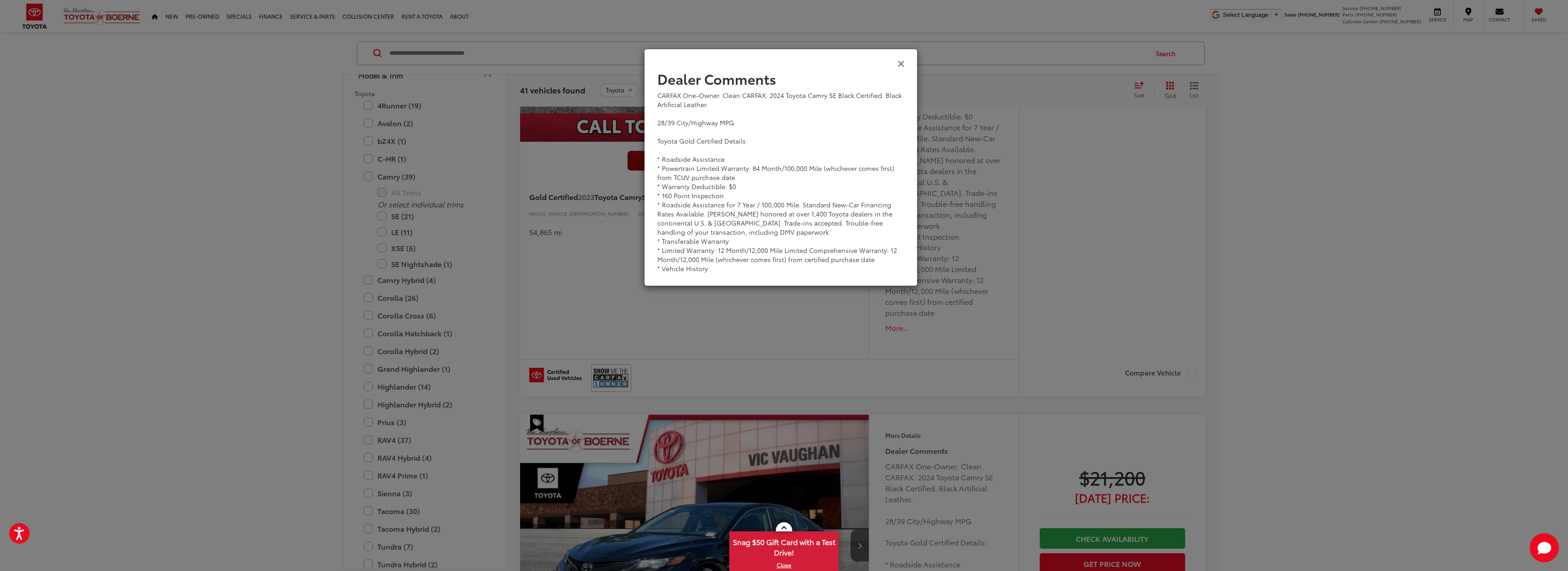
click at [903, 65] on icon "Close" at bounding box center [901, 63] width 7 height 10
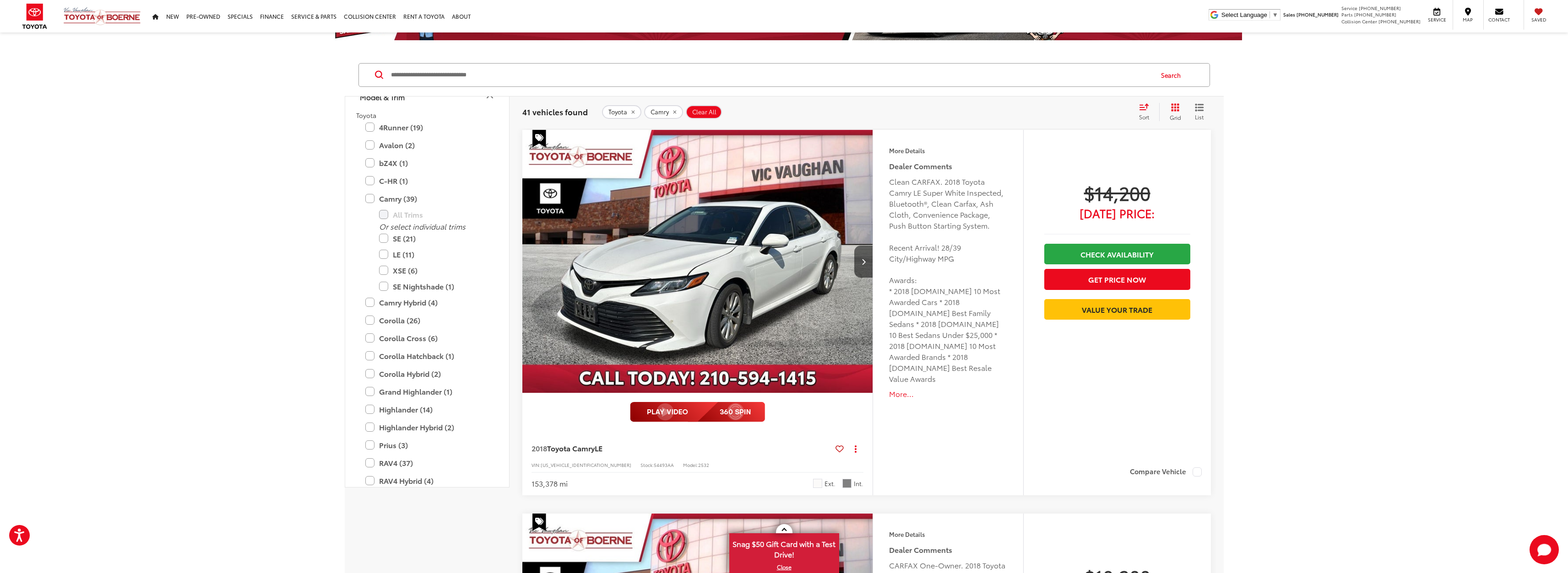
scroll to position [0, 0]
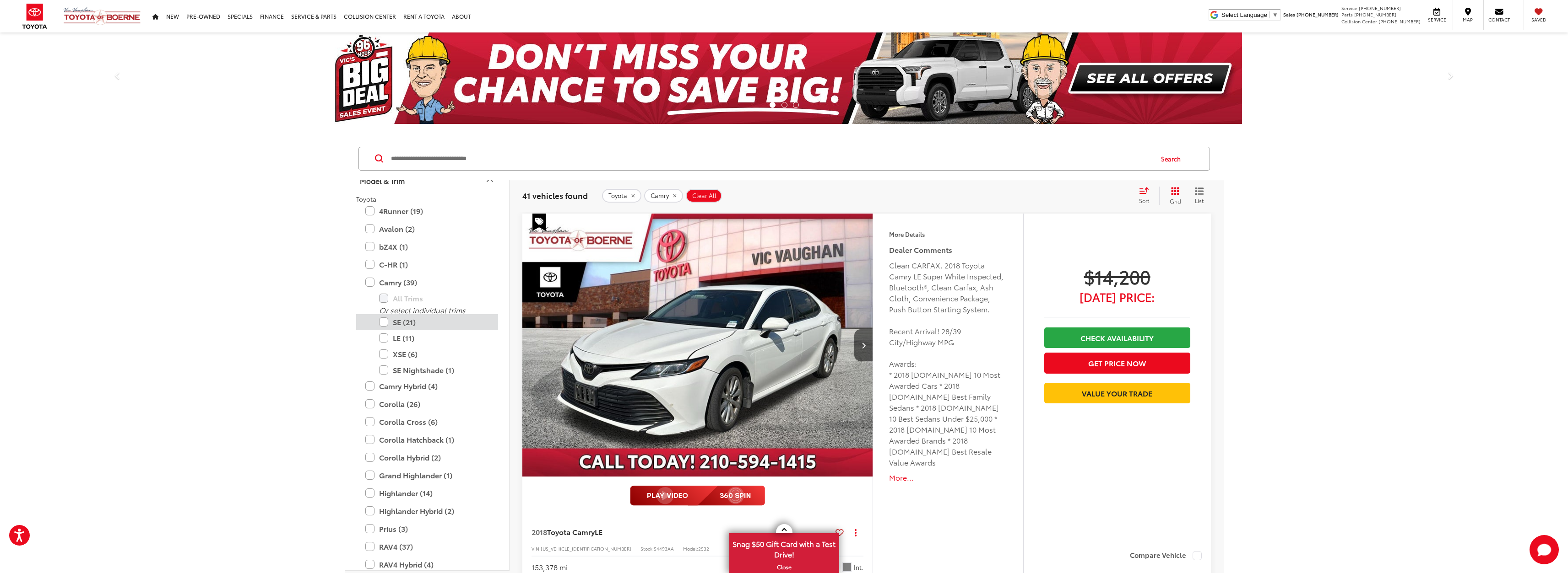
click at [381, 321] on label "SE (21)" at bounding box center [434, 322] width 110 height 16
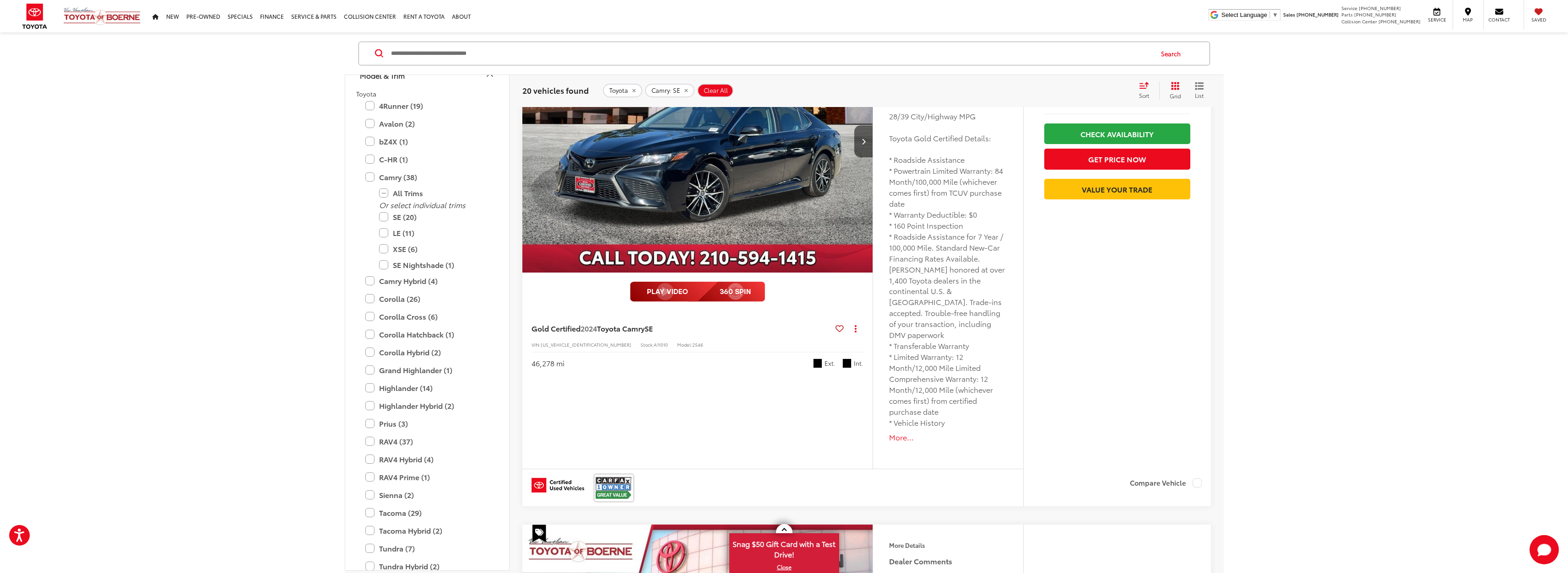
scroll to position [1753, 0]
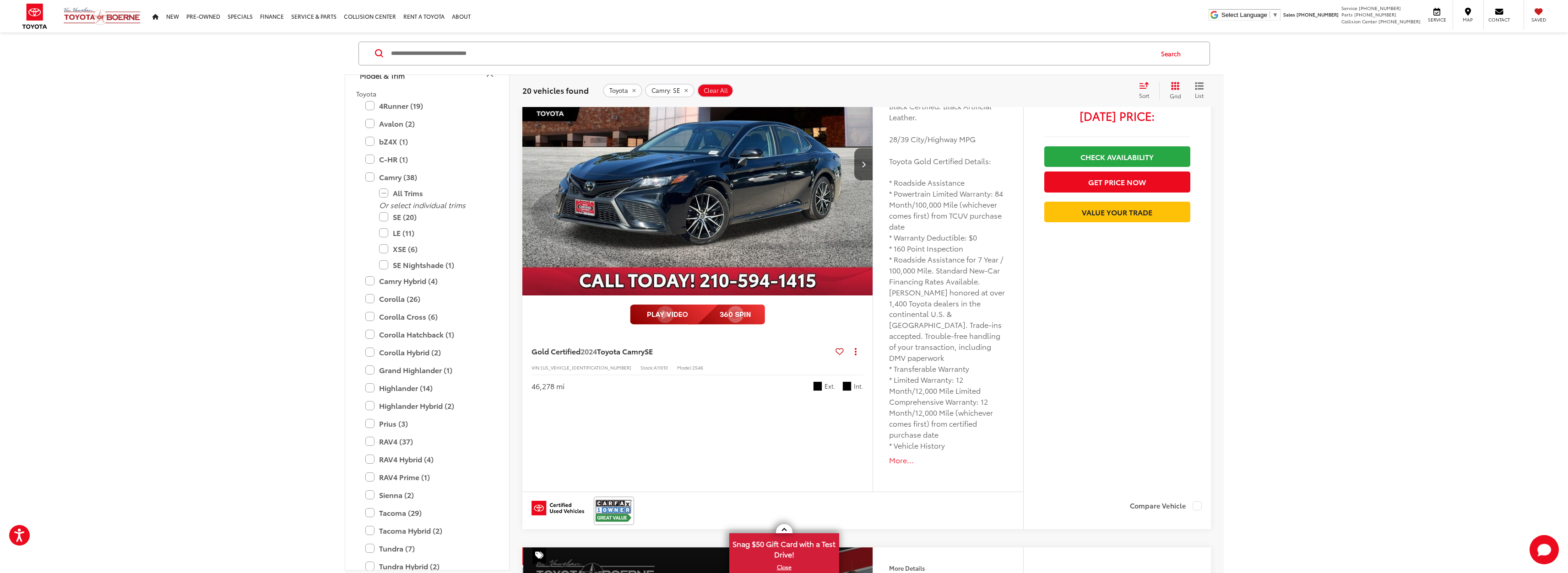
scroll to position [0, 1760]
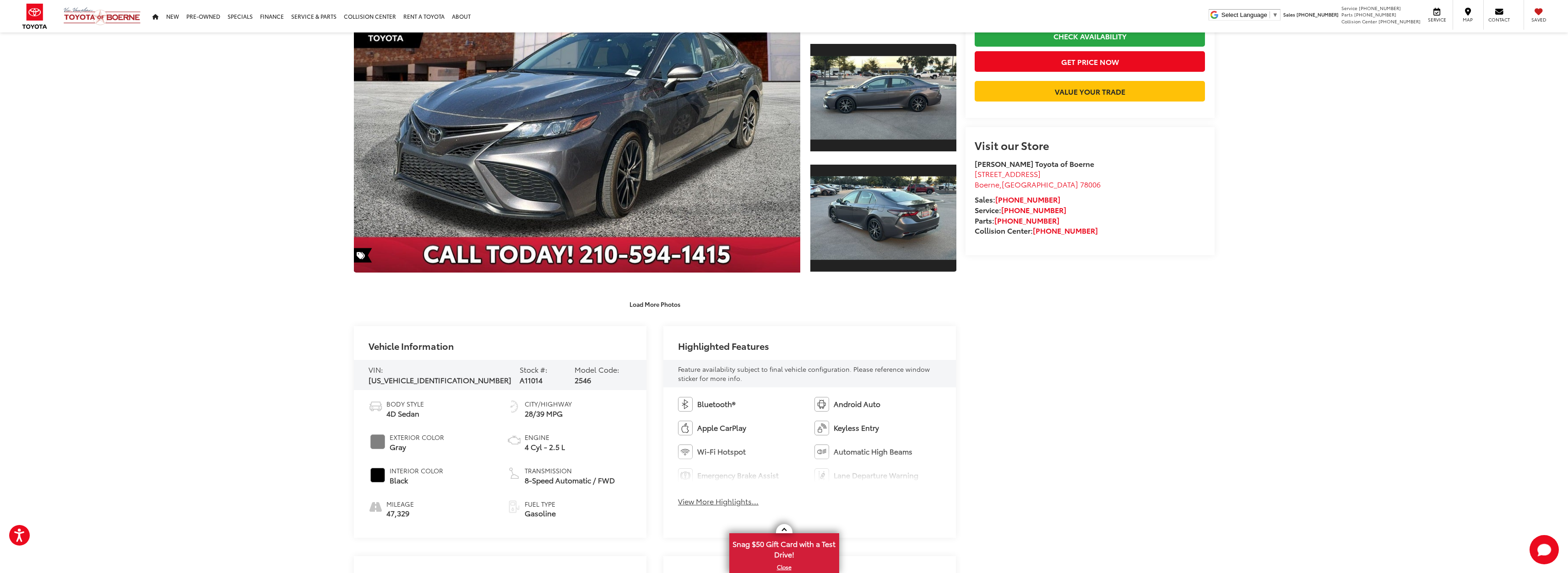
drag, startPoint x: 907, startPoint y: 323, endPoint x: 909, endPoint y: 318, distance: 5.4
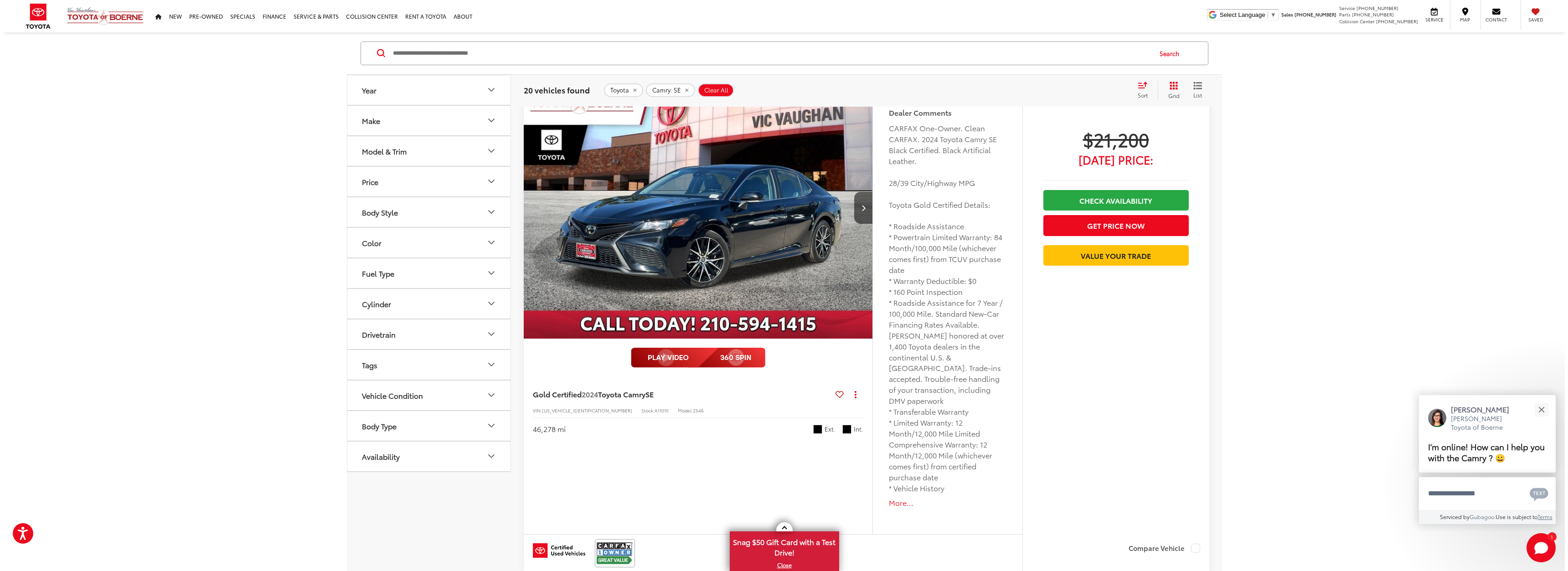
scroll to position [1700, 0]
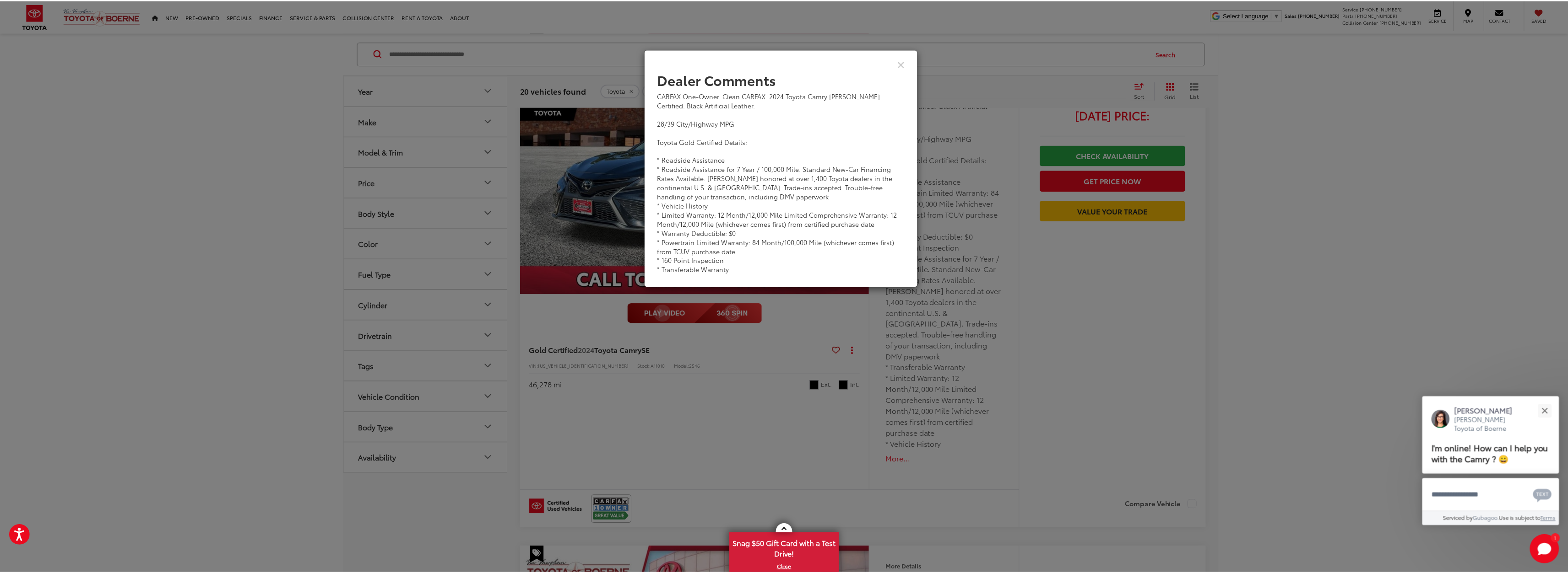
scroll to position [1660, 0]
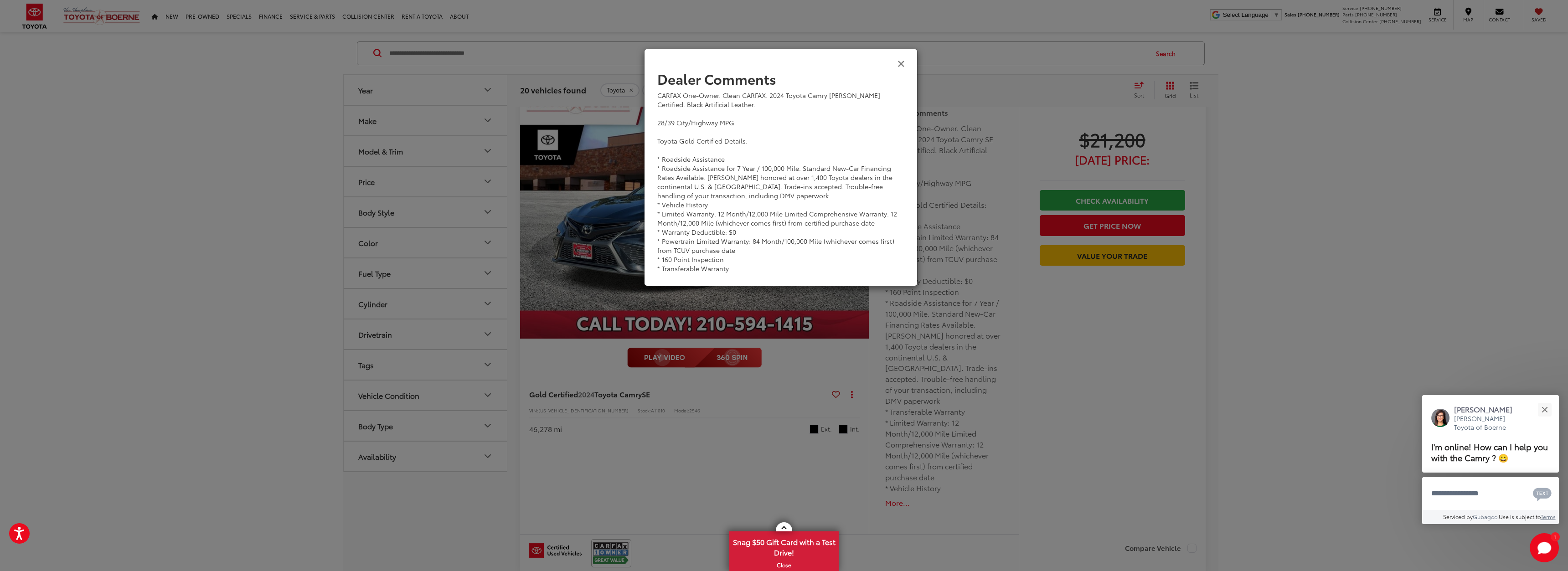
click at [902, 66] on icon "Close" at bounding box center [901, 63] width 7 height 10
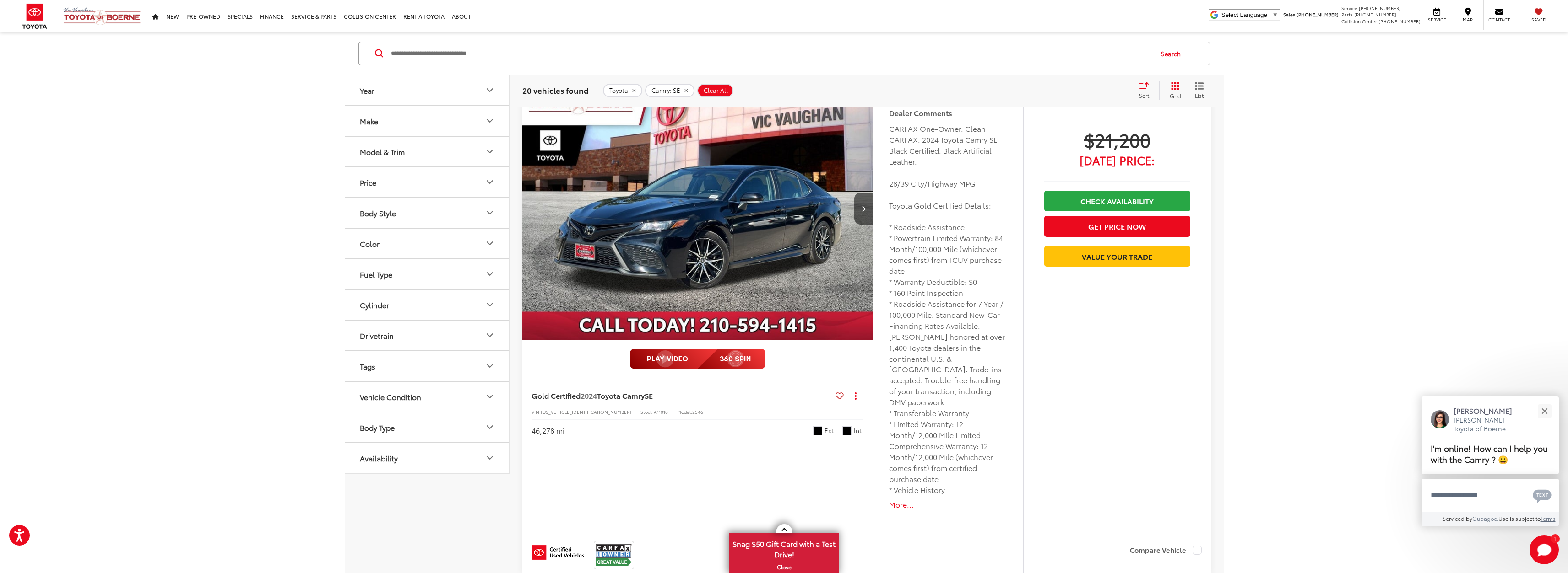
scroll to position [0, 1056]
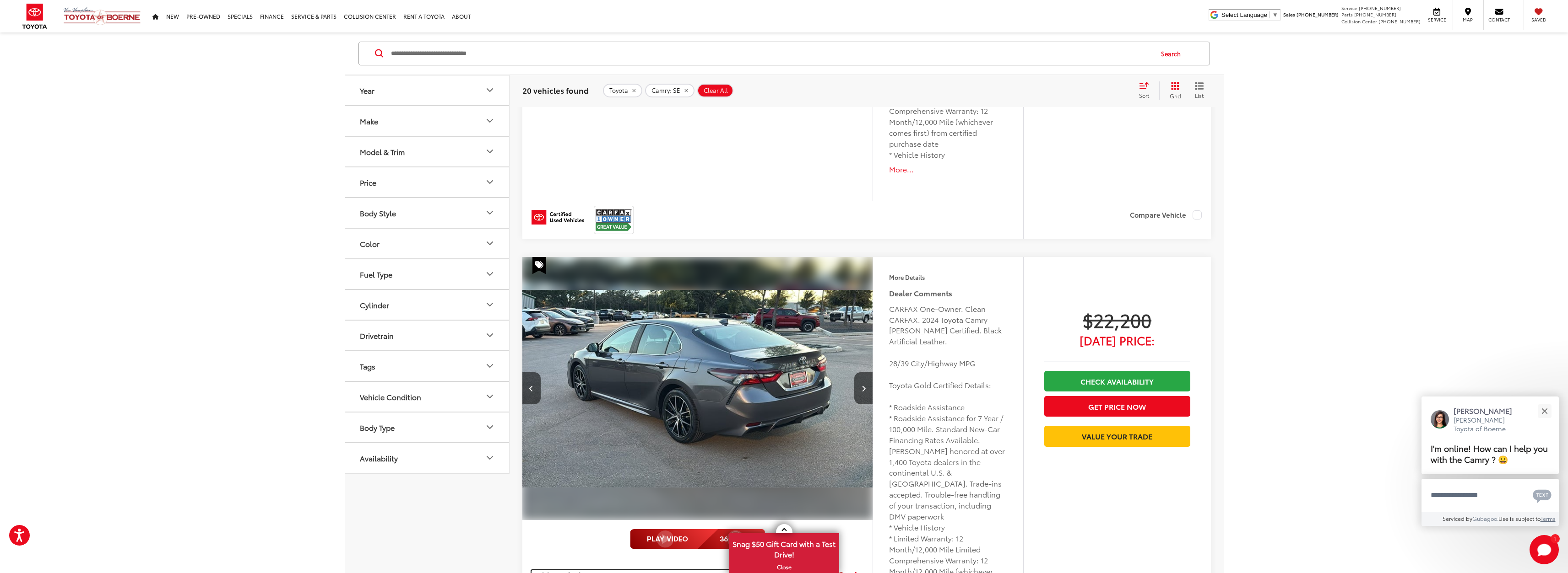
scroll to position [2087, 0]
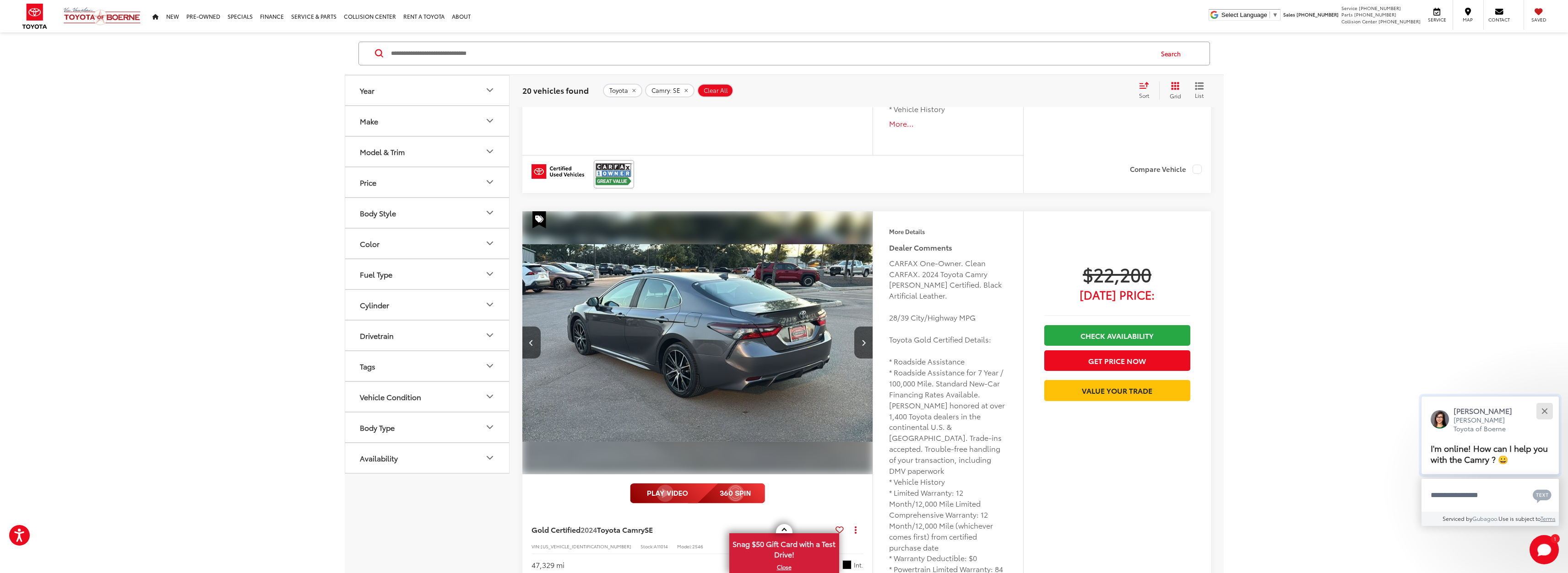
click at [1542, 409] on div "Close" at bounding box center [1544, 411] width 6 height 6
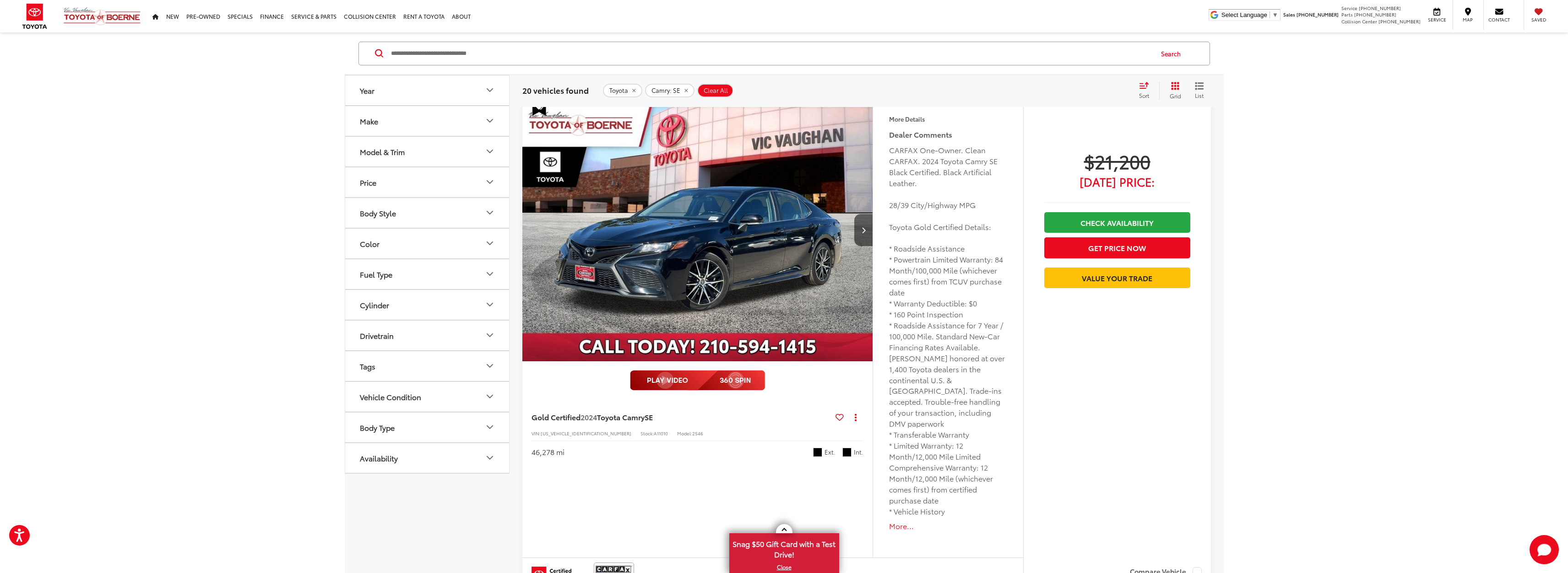
scroll to position [1706, 0]
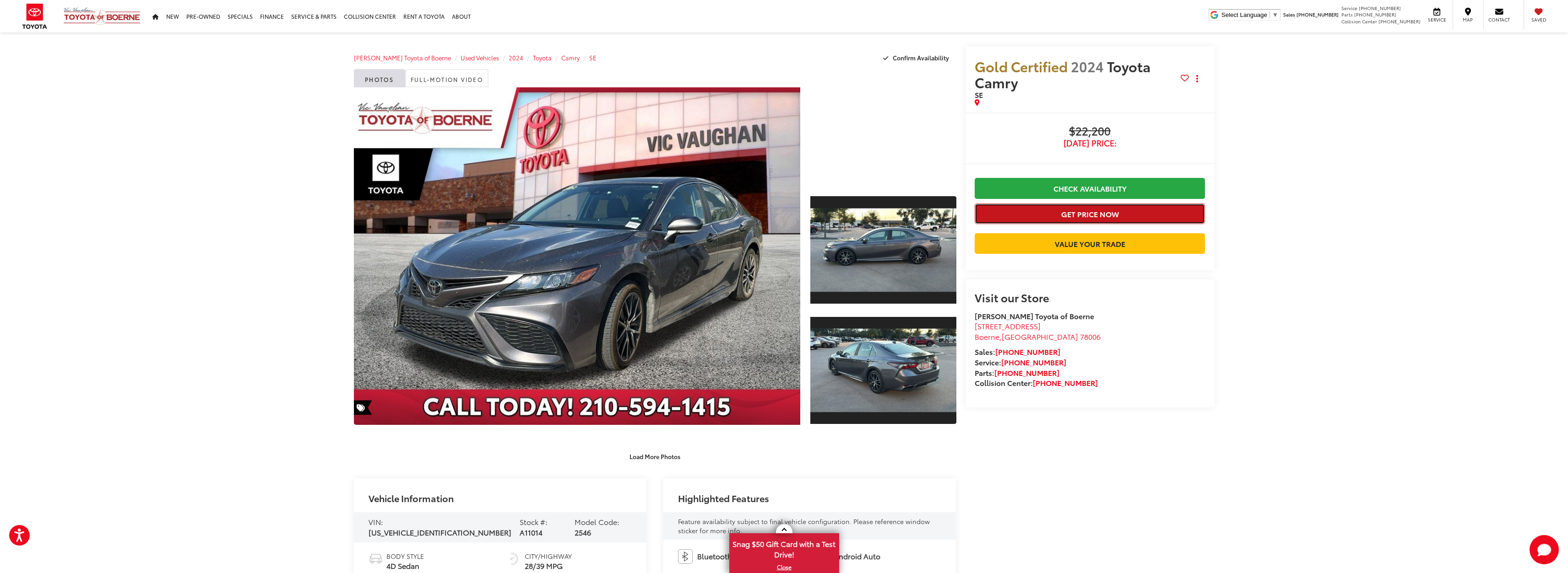
click at [1106, 214] on button "Get Price Now" at bounding box center [1089, 214] width 230 height 21
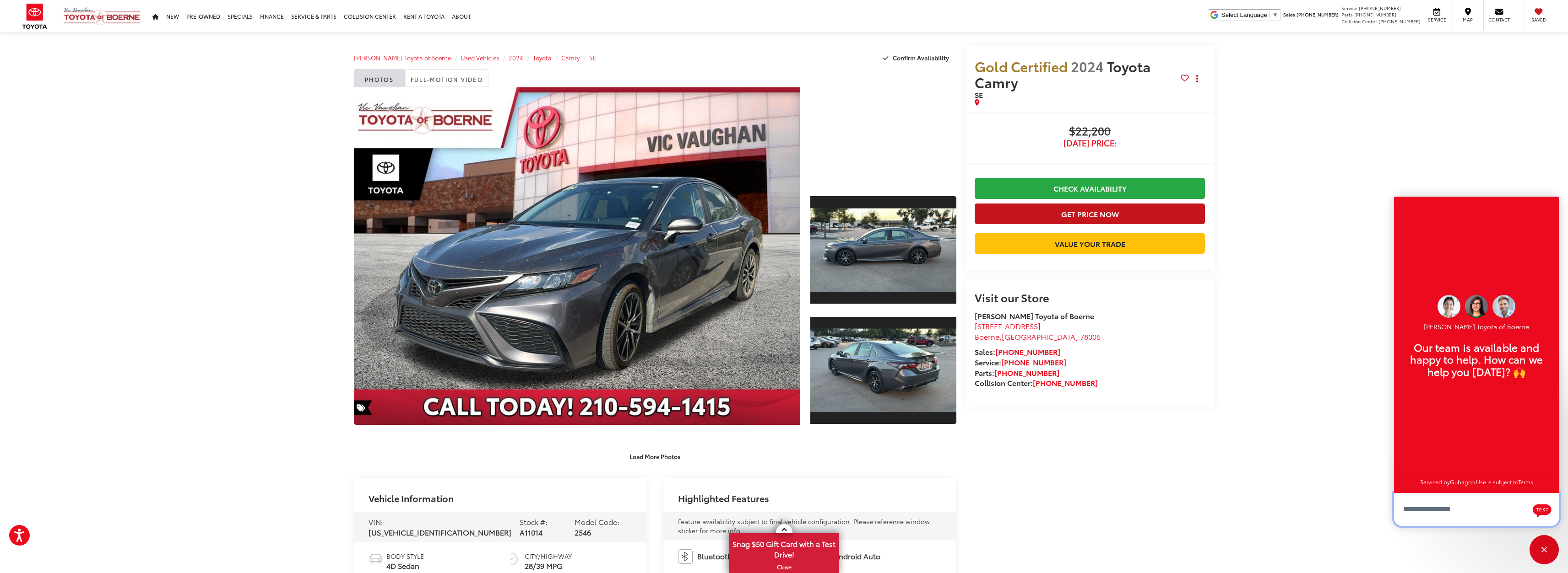
scroll to position [11, 0]
click at [1544, 548] on div "Close" at bounding box center [1544, 550] width 29 height 29
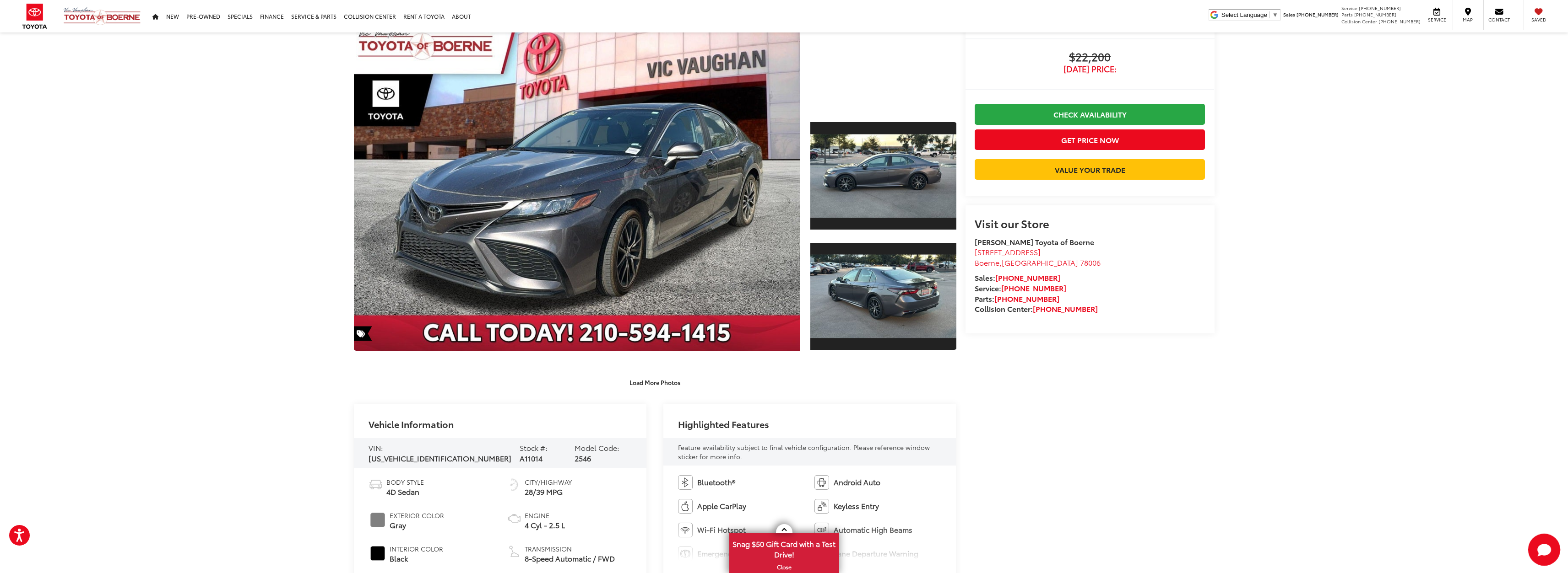
scroll to position [0, 0]
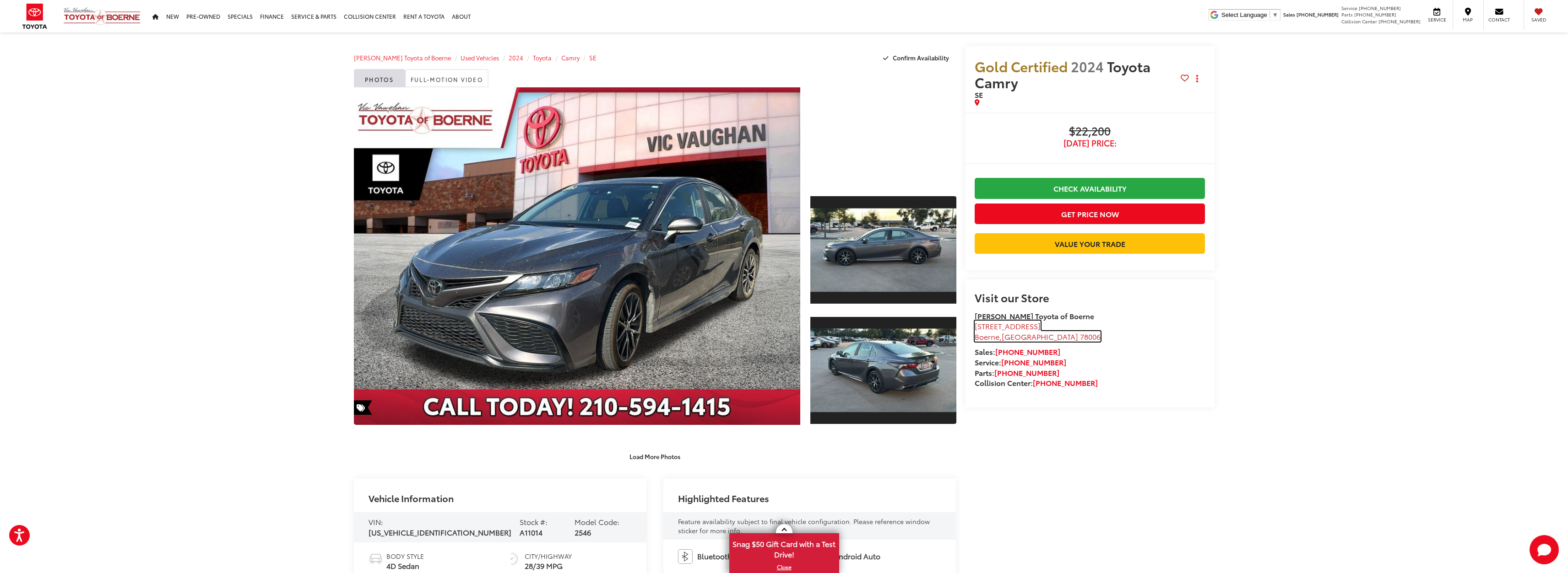
click at [1026, 331] on span "[STREET_ADDRESS]" at bounding box center [1007, 326] width 66 height 10
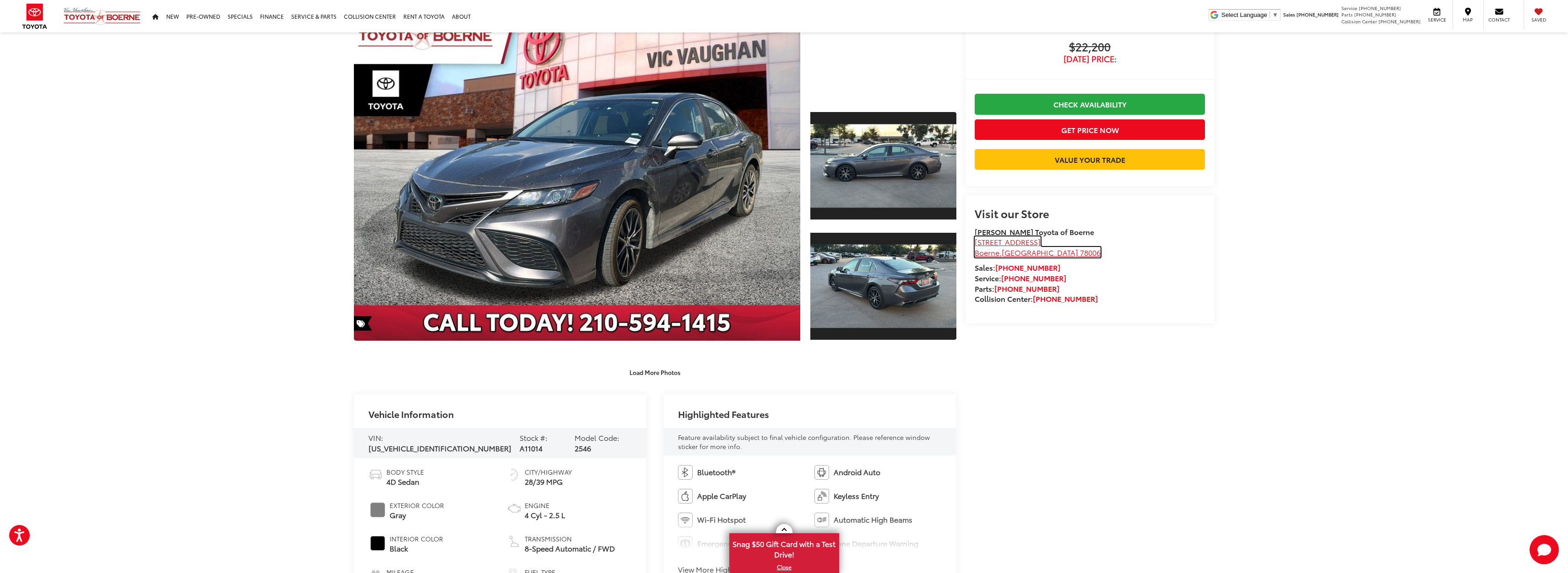
scroll to position [76, 0]
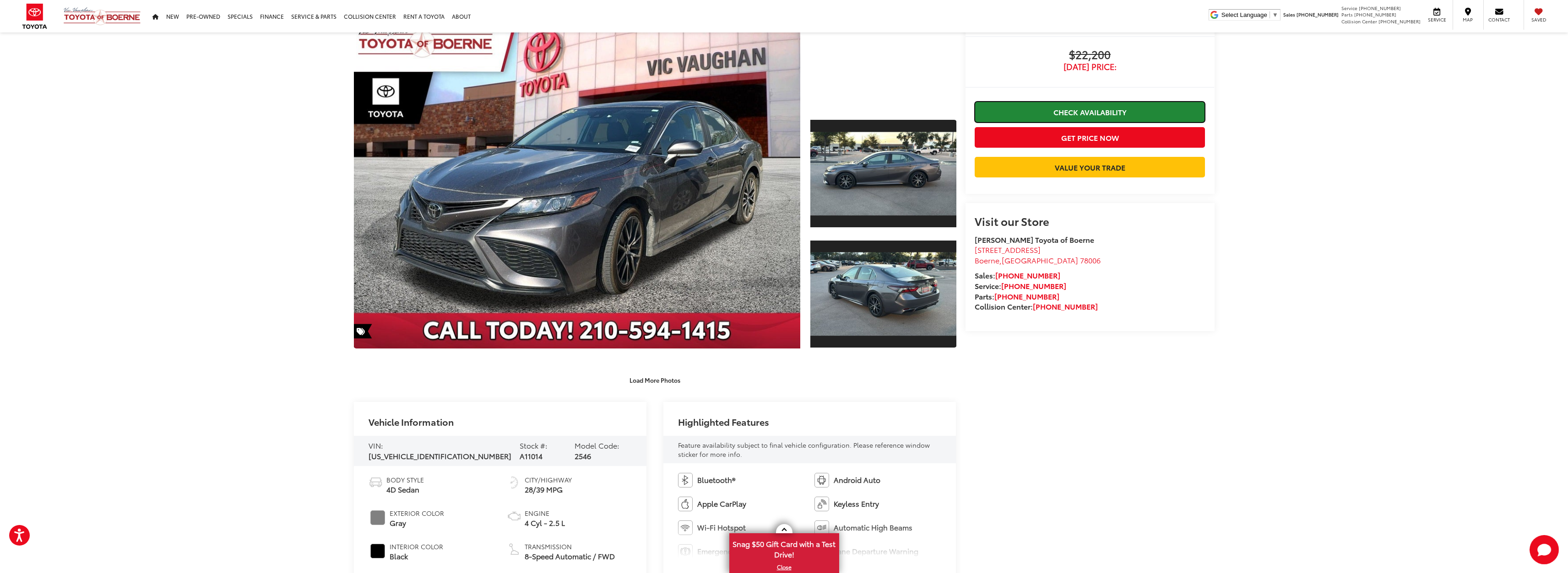
click at [1114, 104] on link "Check Availability" at bounding box center [1089, 112] width 230 height 21
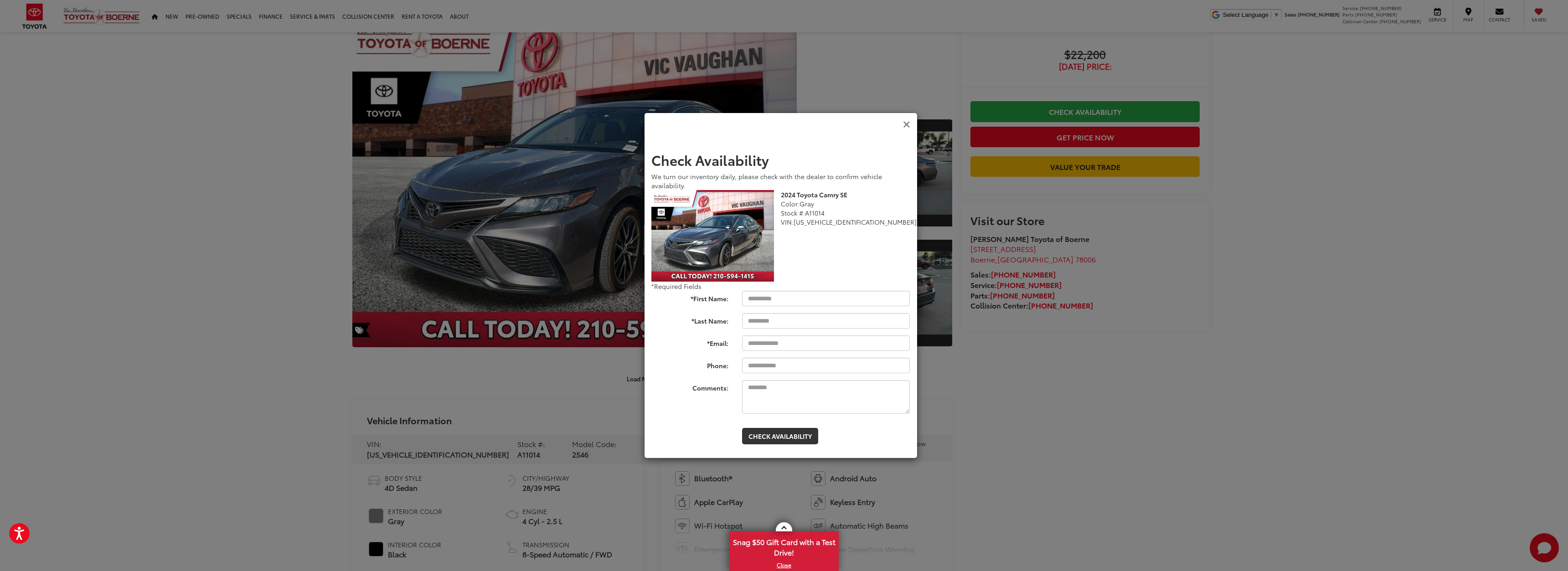
click at [905, 124] on icon "Close" at bounding box center [906, 125] width 7 height 10
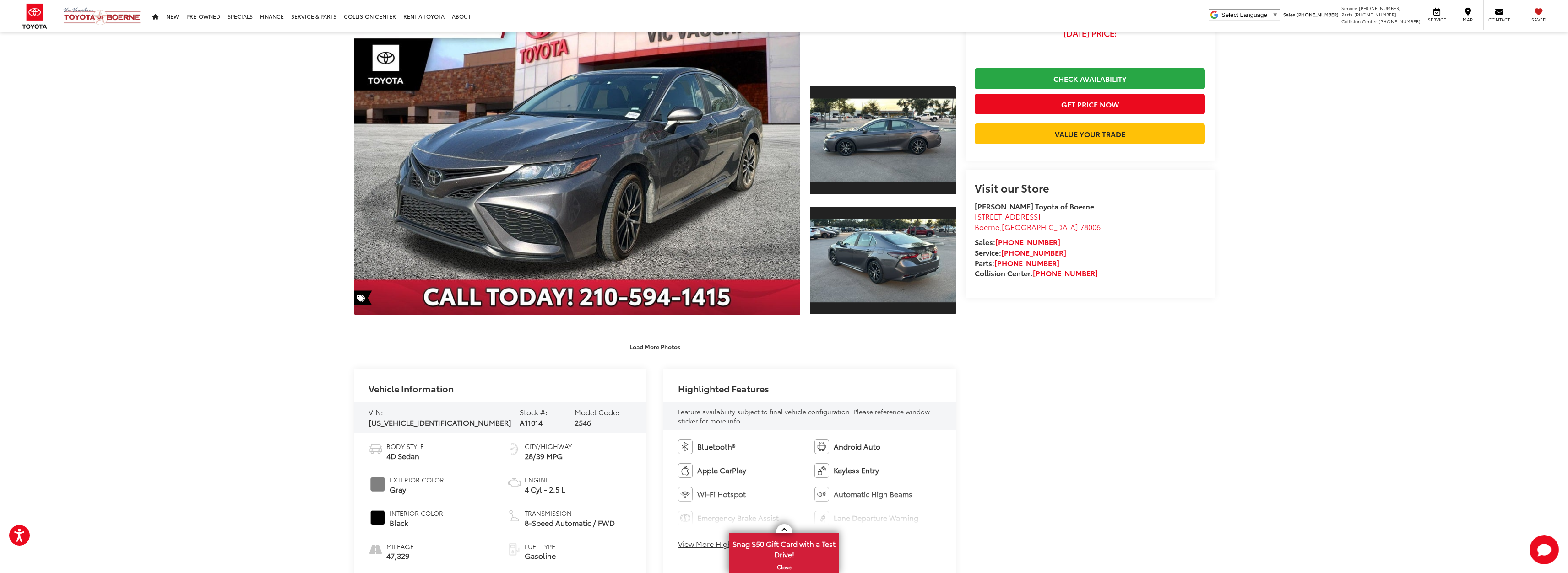
scroll to position [0, 0]
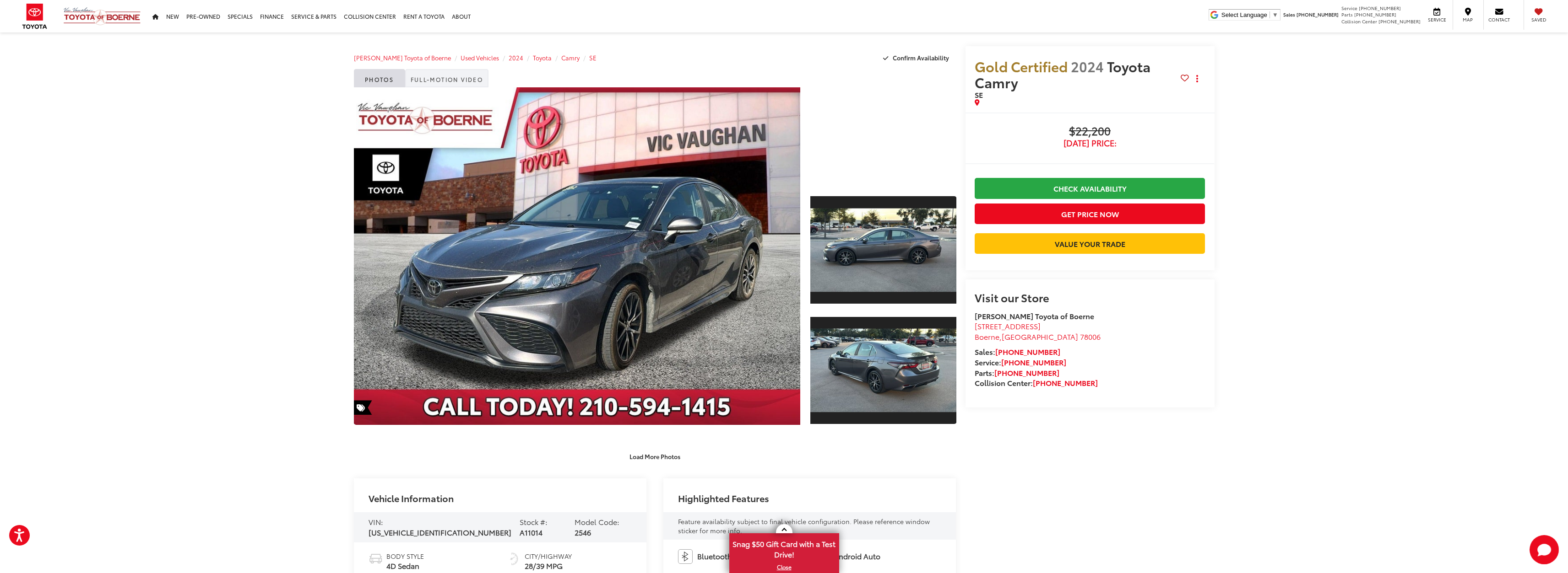
click at [464, 77] on link "Full-Motion Video" at bounding box center [447, 78] width 84 height 18
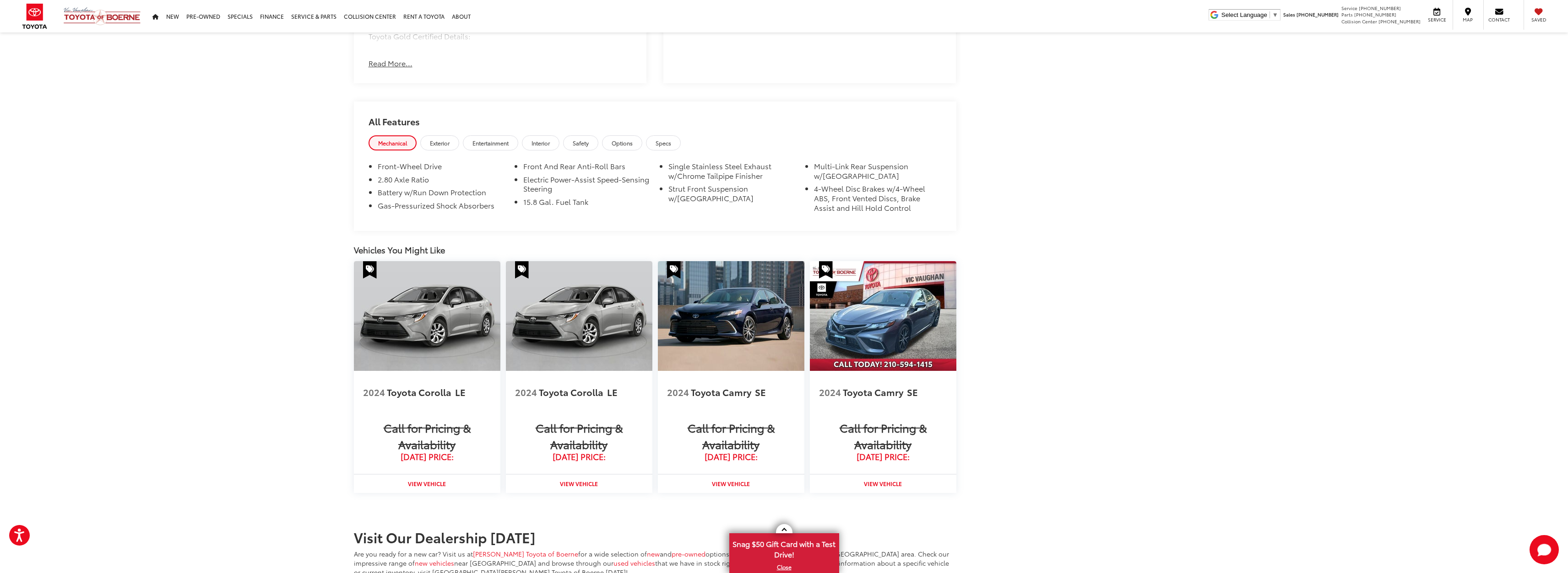
scroll to position [915, 0]
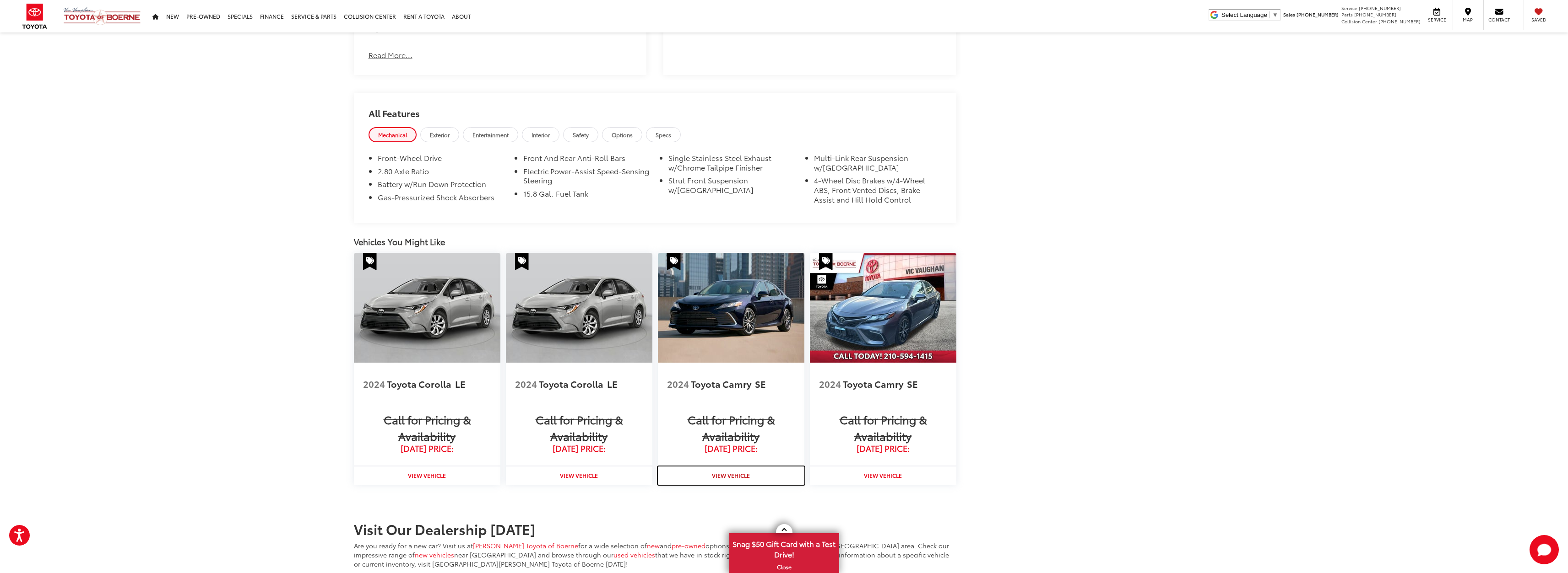
click at [723, 475] on strong "View Vehicle" at bounding box center [731, 475] width 38 height 8
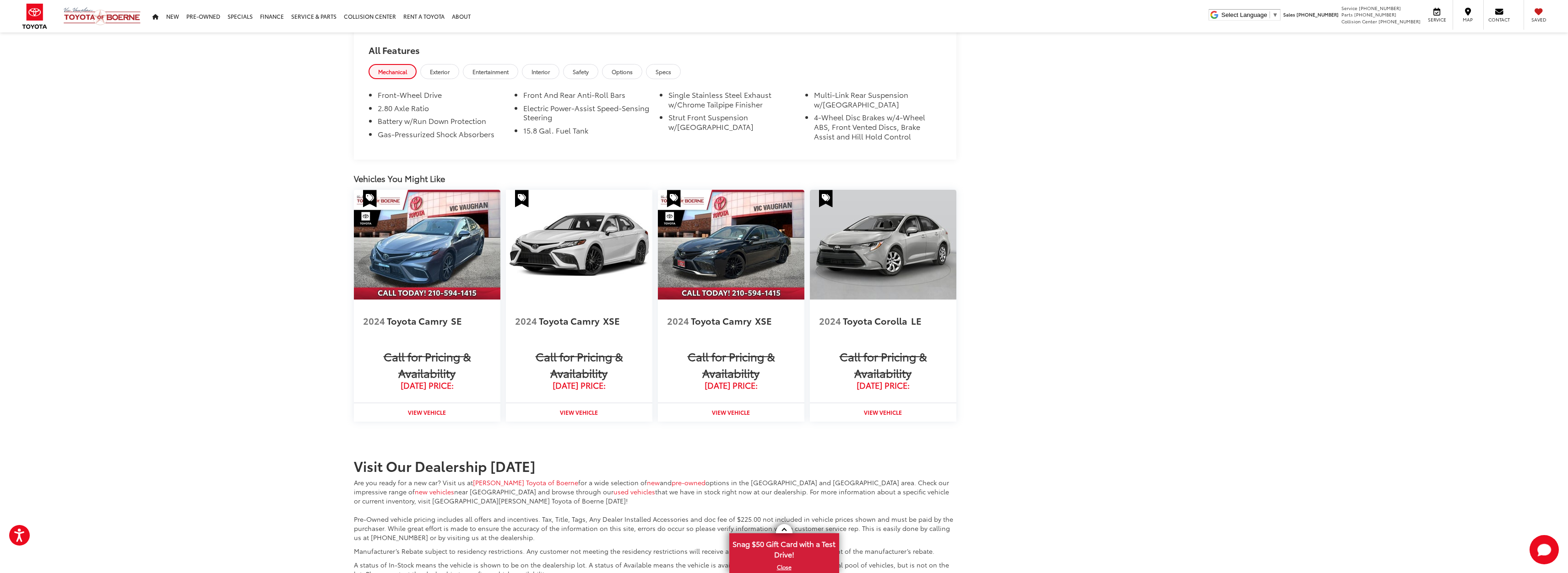
scroll to position [762, 0]
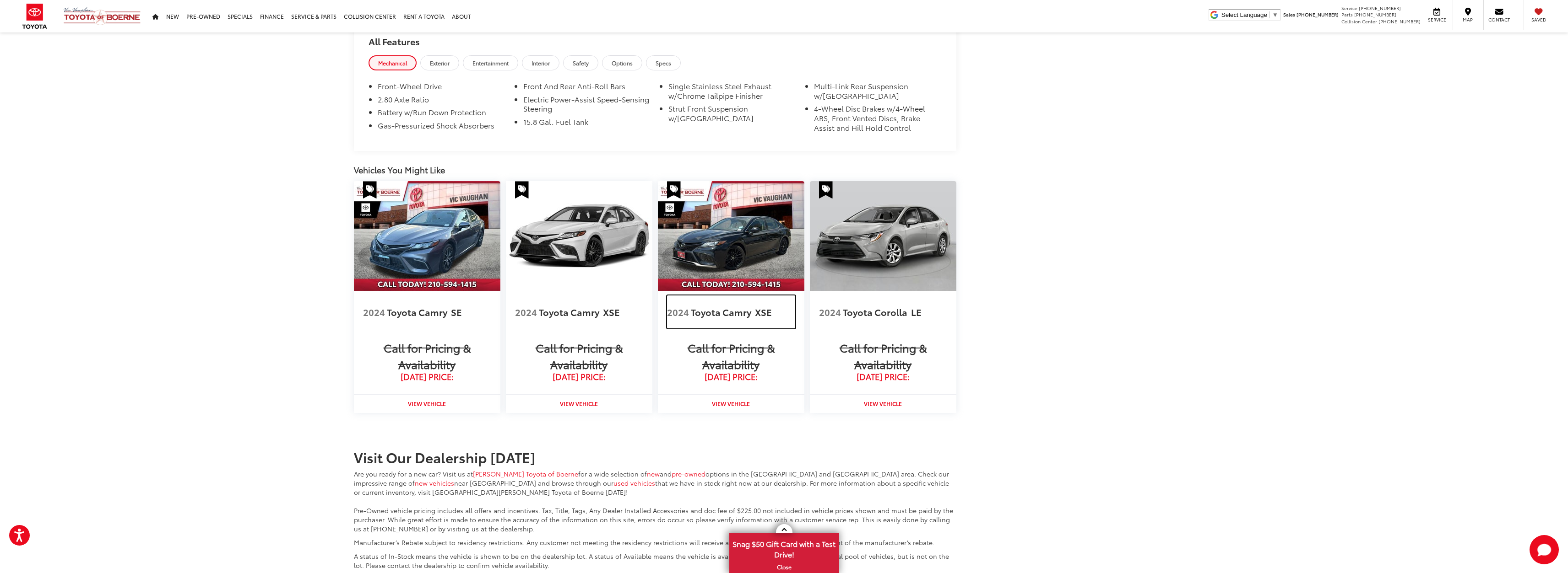
click at [707, 311] on span "Toyota Camry" at bounding box center [722, 312] width 62 height 13
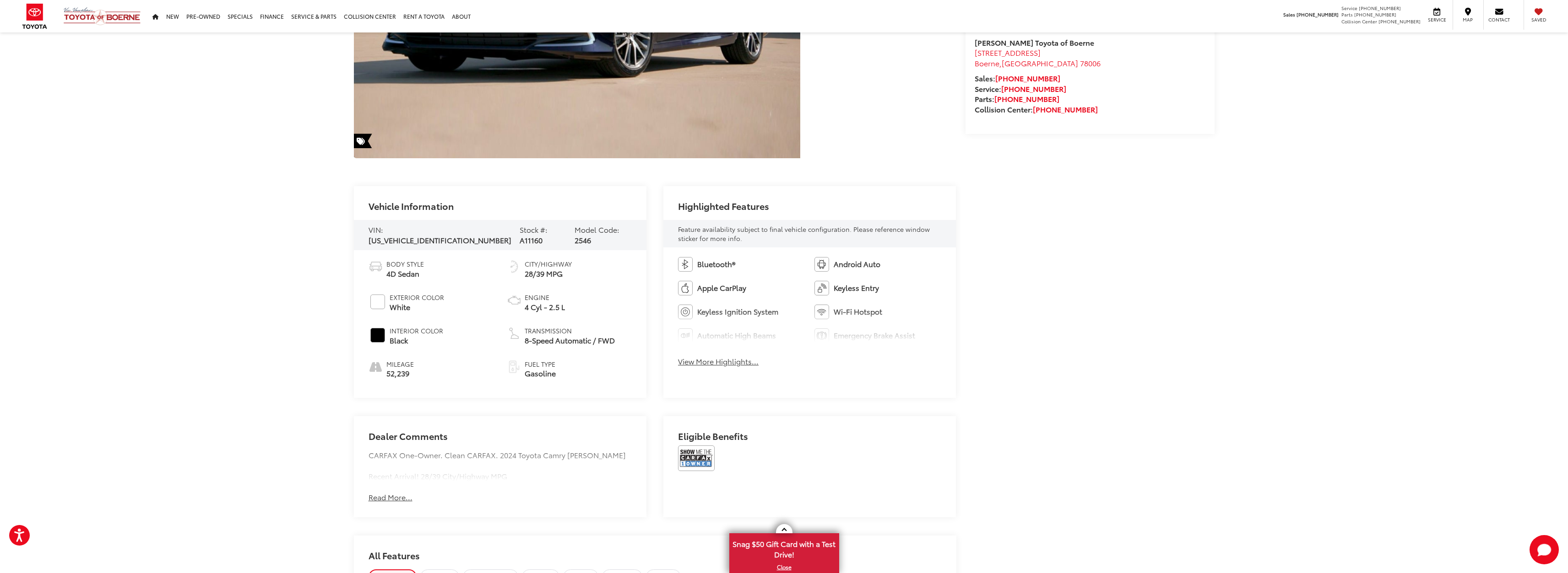
scroll to position [0, 0]
